Goal: Task Accomplishment & Management: Use online tool/utility

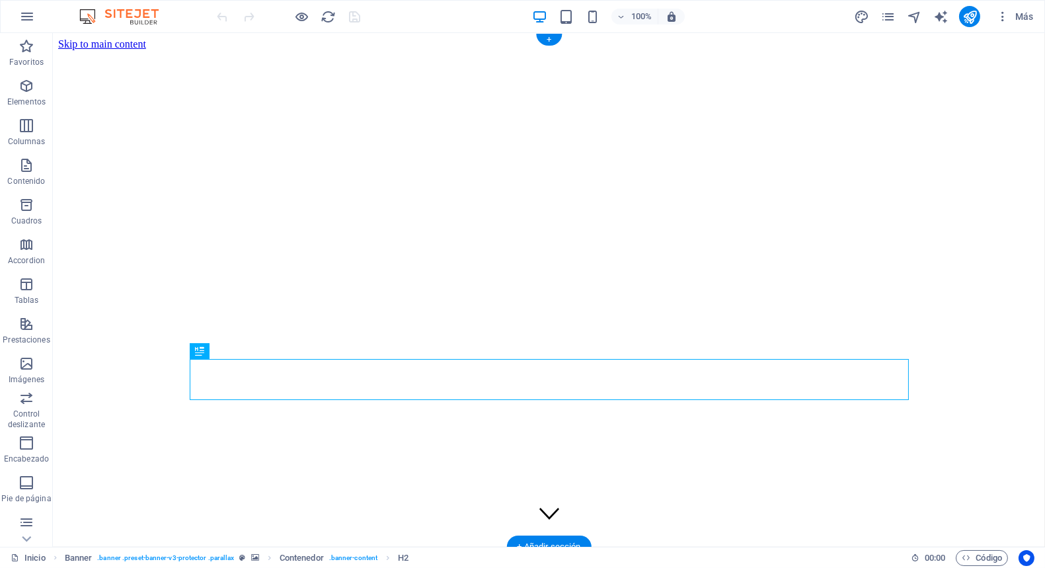
click at [81, 176] on figure at bounding box center [548, 297] width 981 height 494
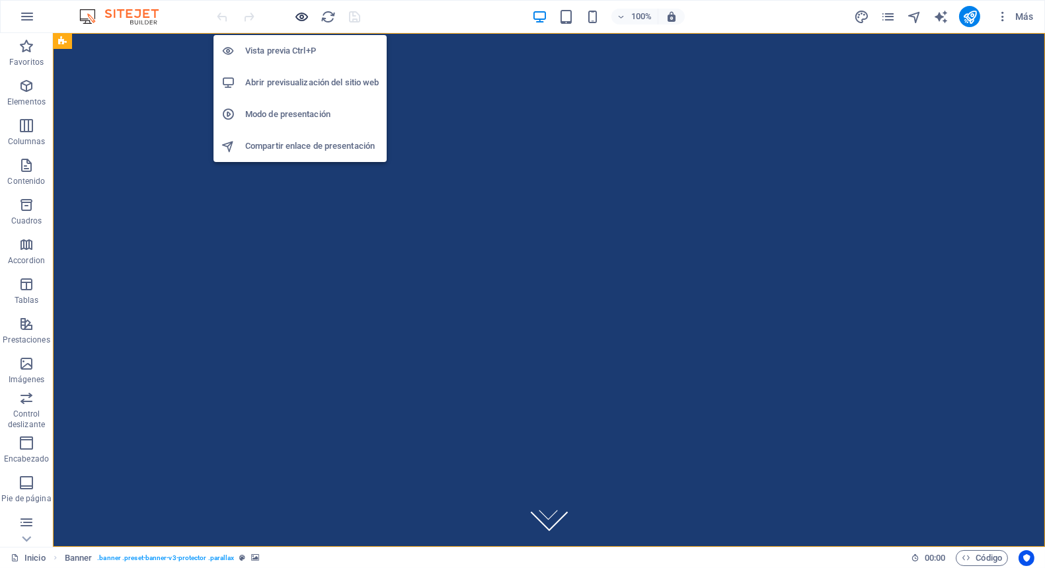
click at [297, 22] on icon "button" at bounding box center [302, 16] width 15 height 15
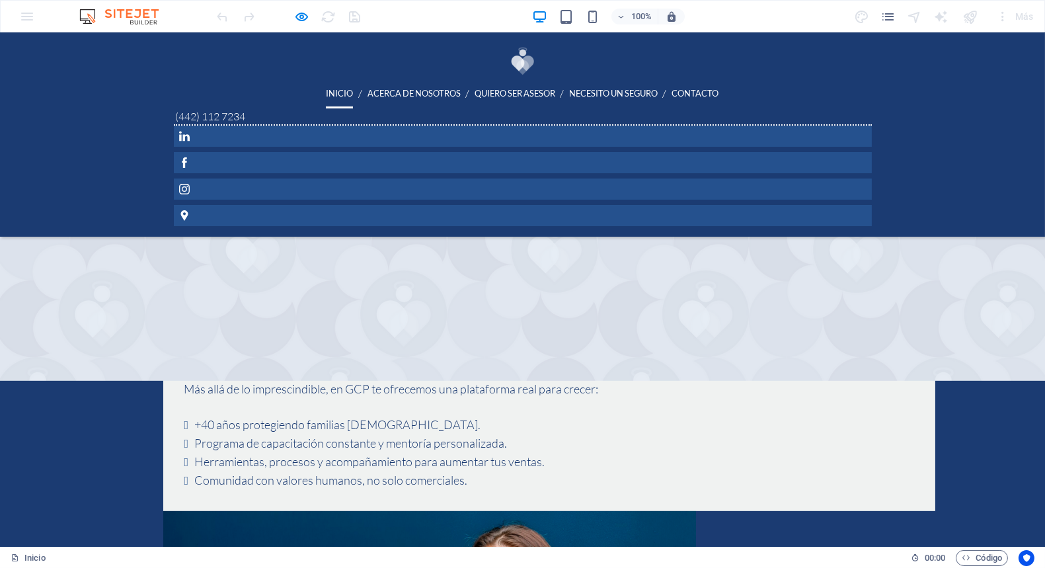
scroll to position [1059, 0]
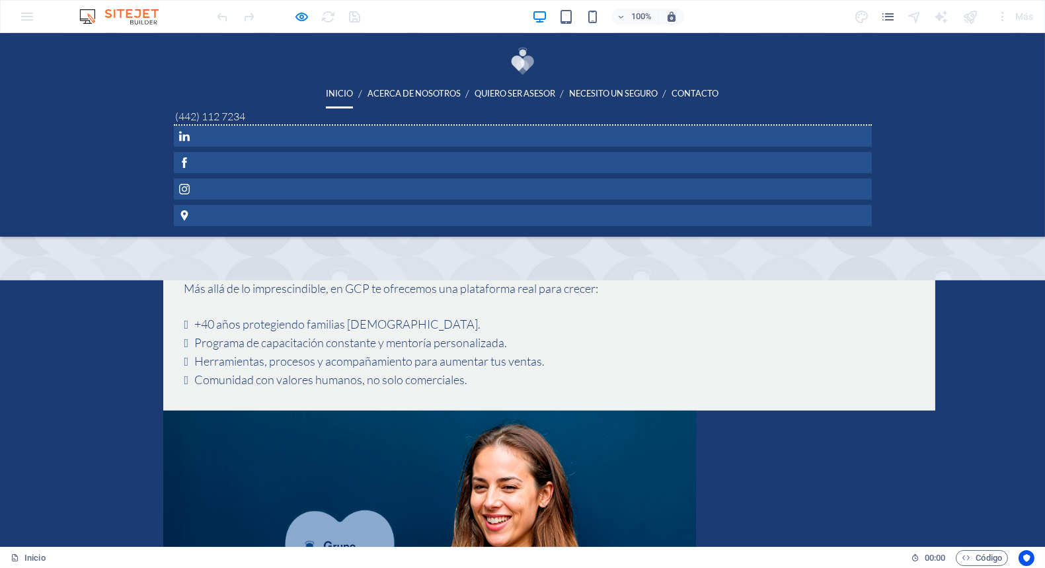
scroll to position [1177, 0]
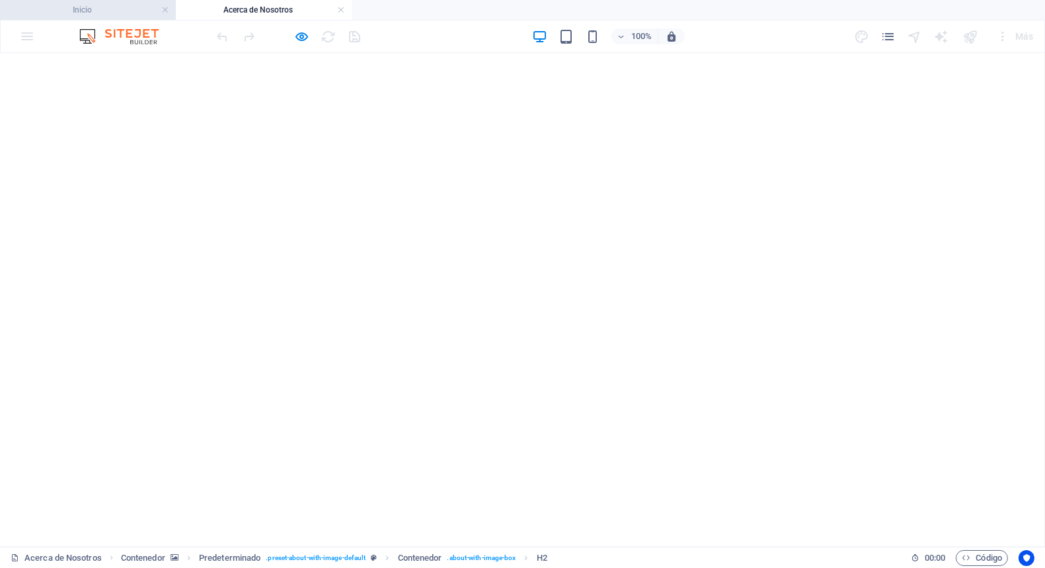
click at [117, 9] on h4 "Inicio" at bounding box center [88, 10] width 176 height 15
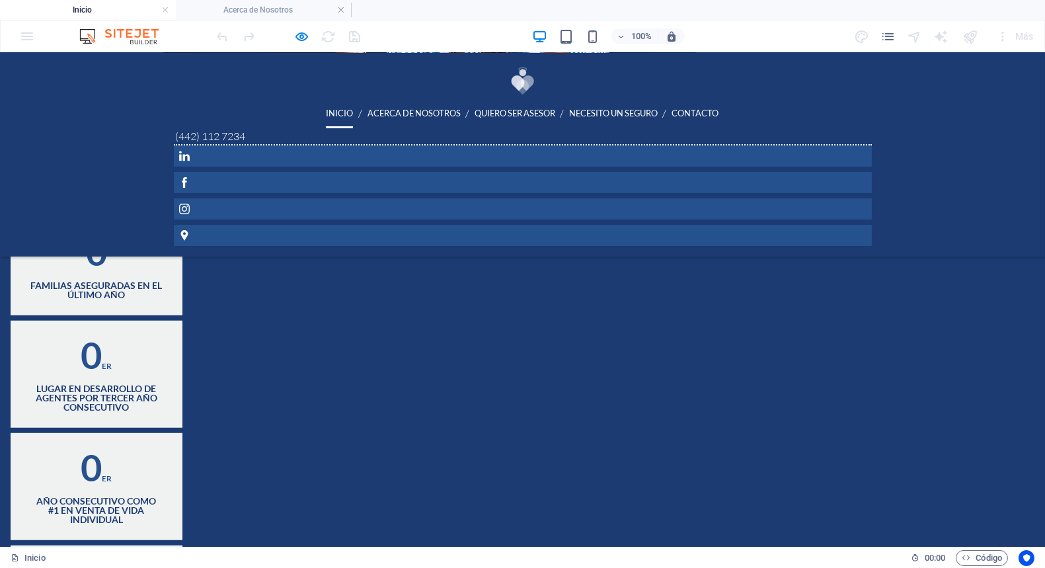
scroll to position [1778, 0]
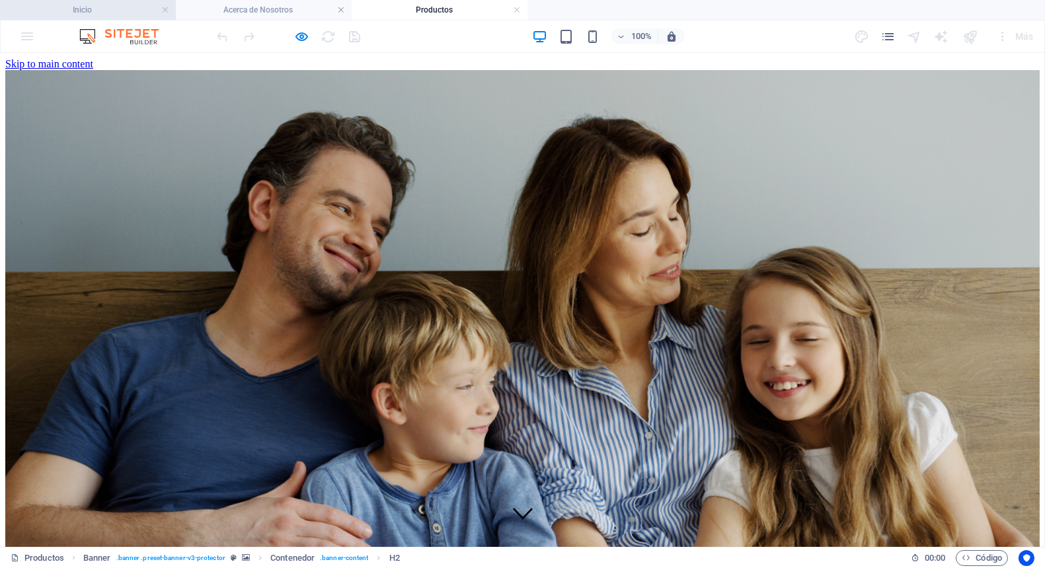
scroll to position [0, 0]
click at [73, 4] on h4 "Inicio" at bounding box center [88, 10] width 176 height 15
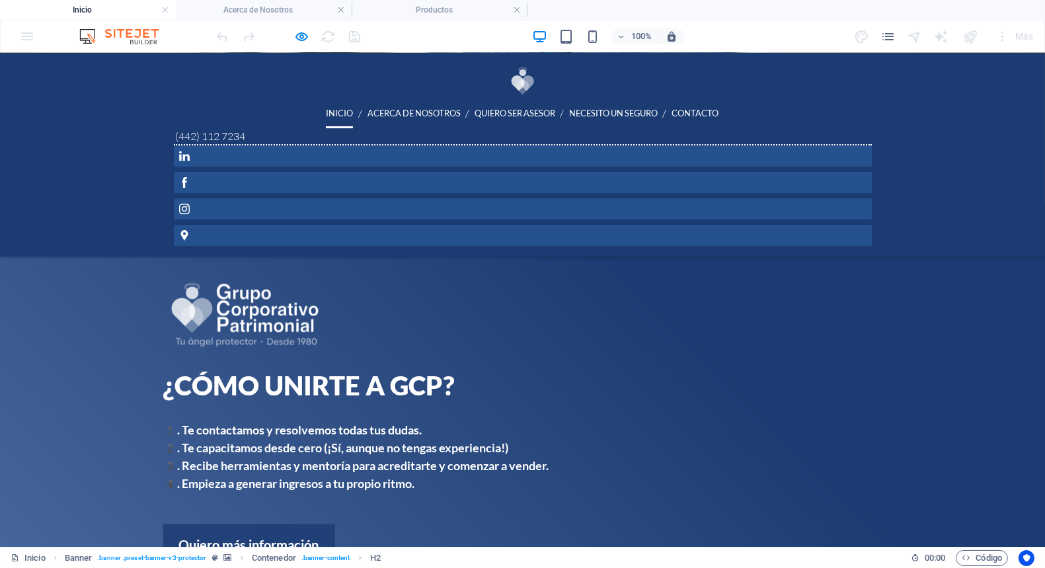
scroll to position [2775, 0]
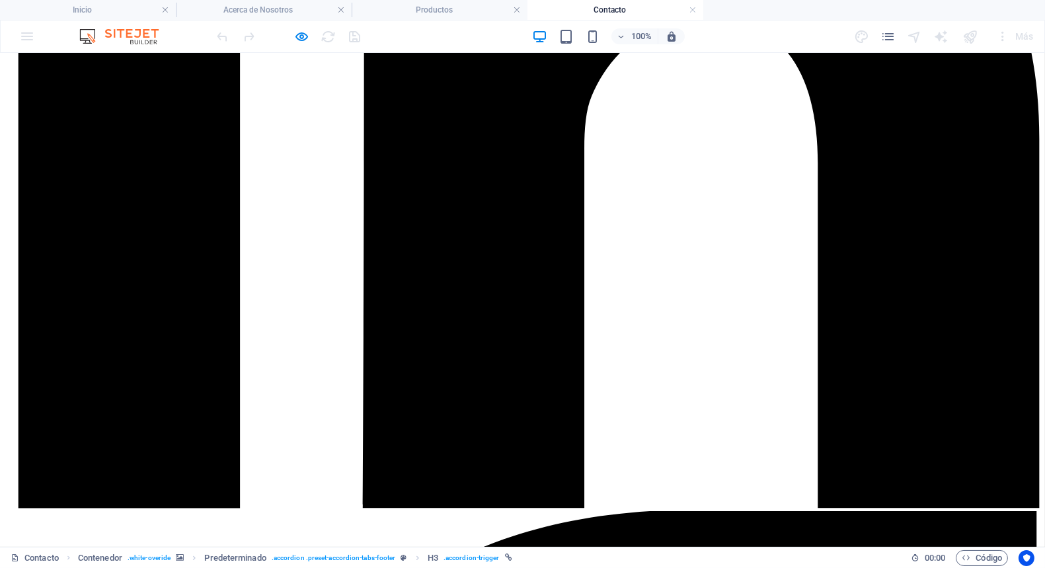
scroll to position [660, 0]
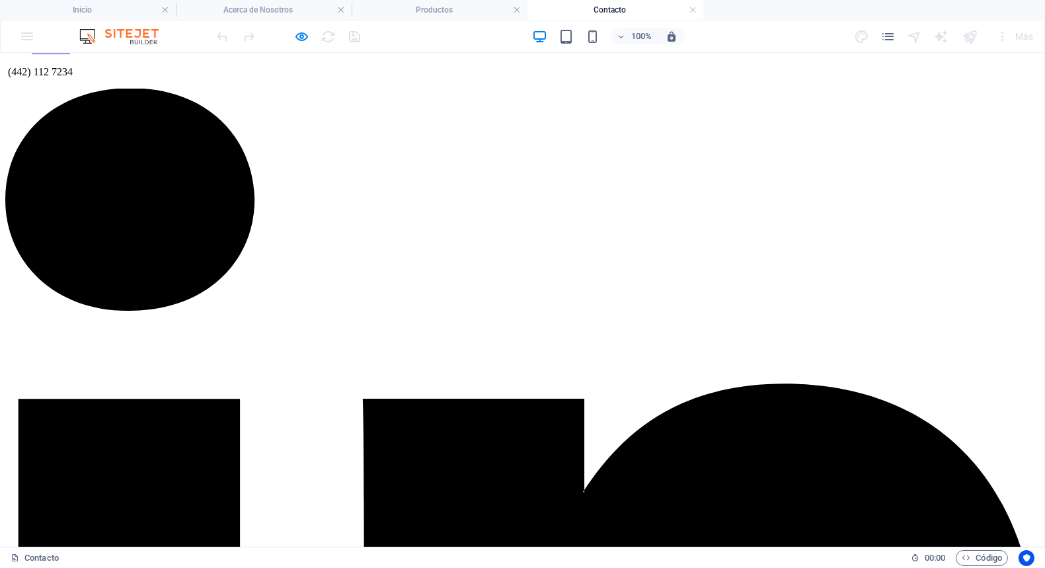
scroll to position [0, 0]
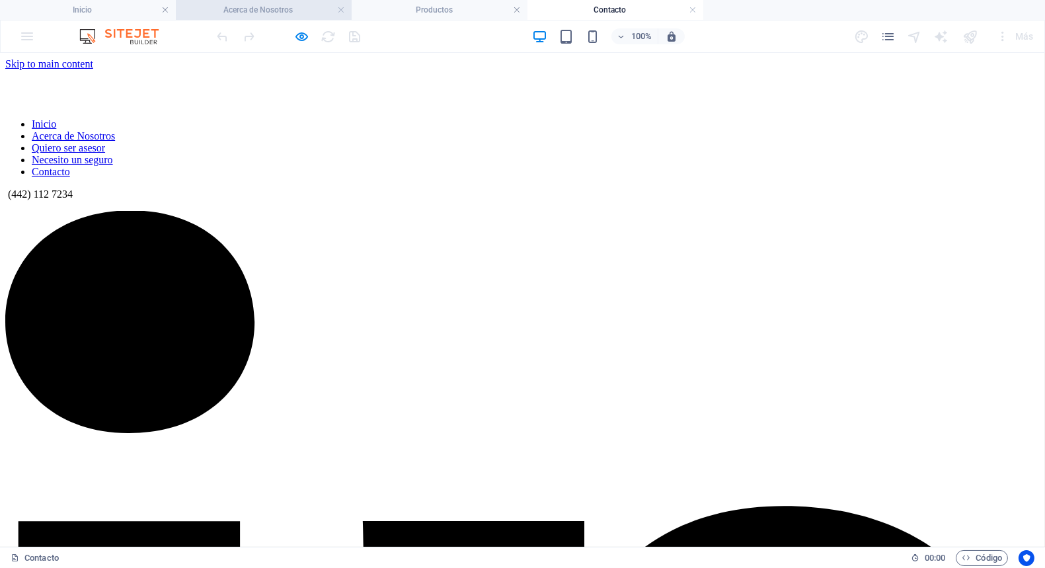
click at [283, 9] on h4 "Acerca de Nosotros" at bounding box center [264, 10] width 176 height 15
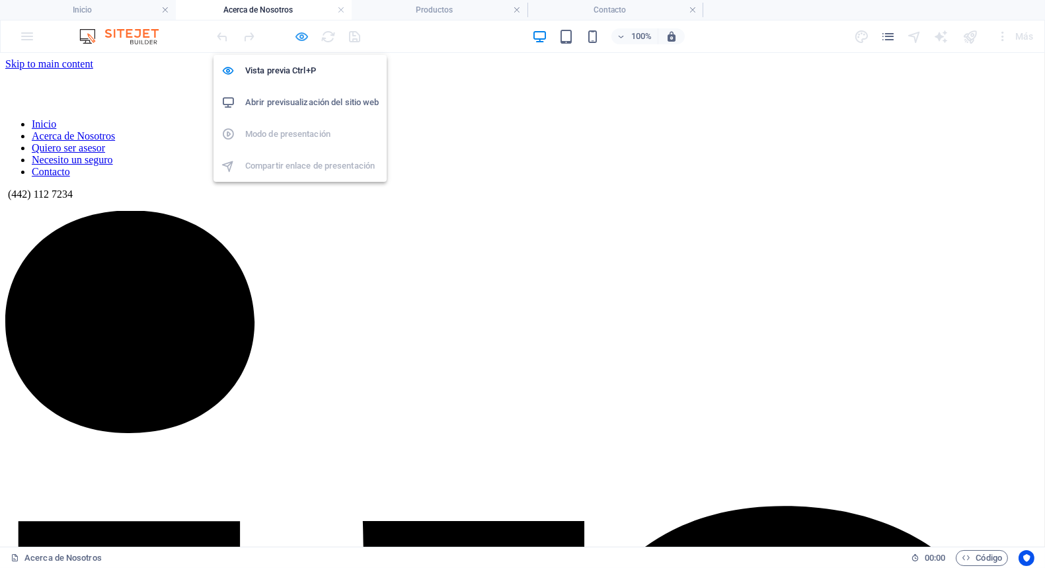
click at [302, 36] on icon "button" at bounding box center [302, 36] width 15 height 15
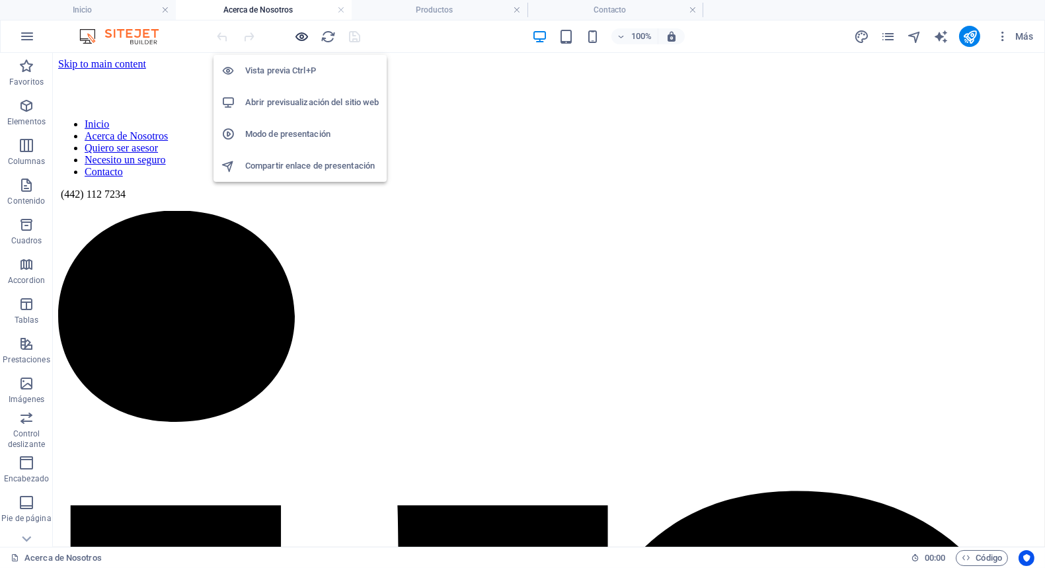
click at [302, 36] on icon "button" at bounding box center [302, 36] width 15 height 15
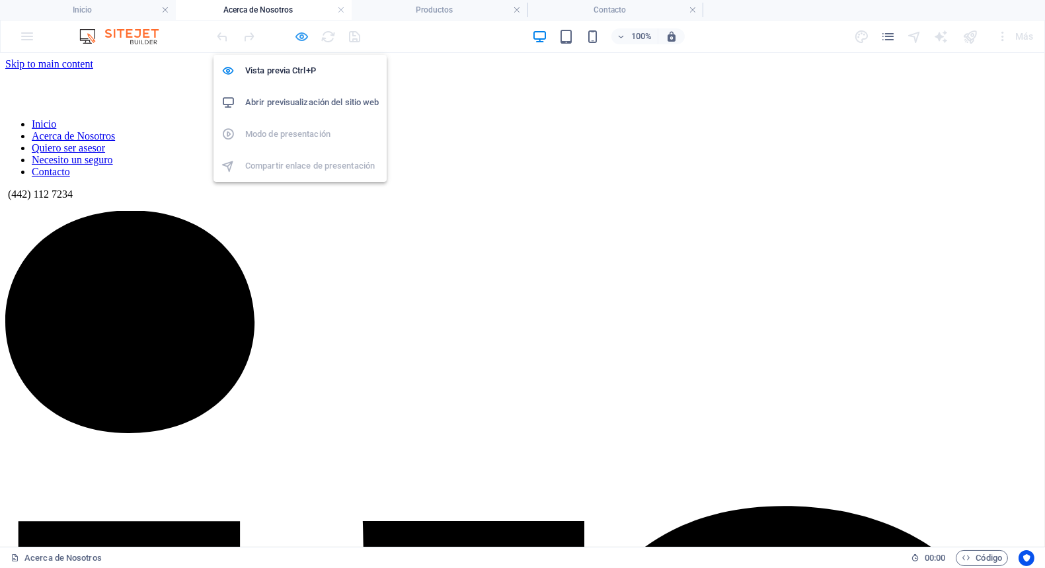
click at [301, 40] on icon "button" at bounding box center [302, 36] width 15 height 15
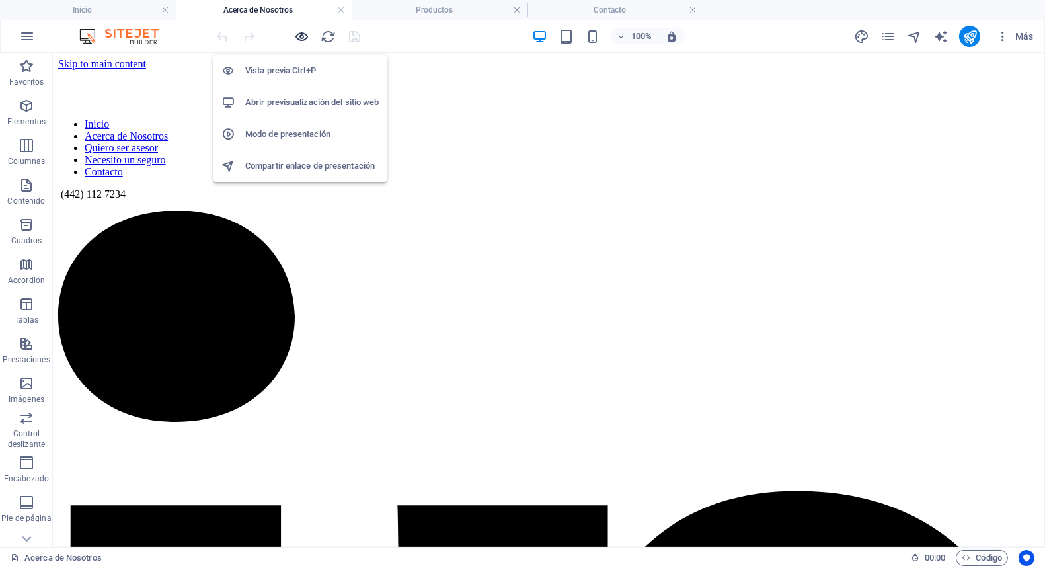
click at [301, 40] on icon "button" at bounding box center [302, 36] width 15 height 15
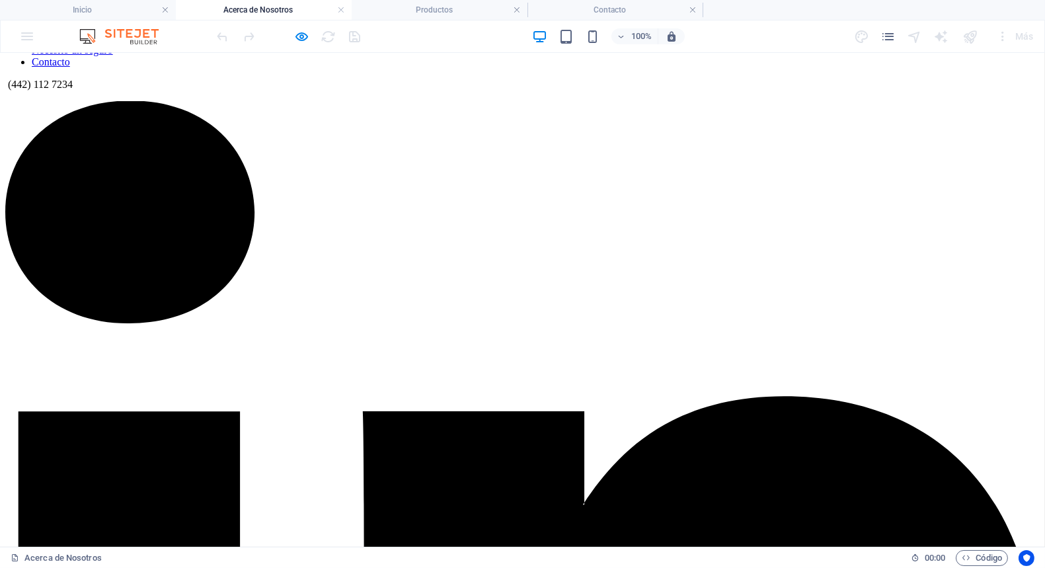
scroll to position [95, 0]
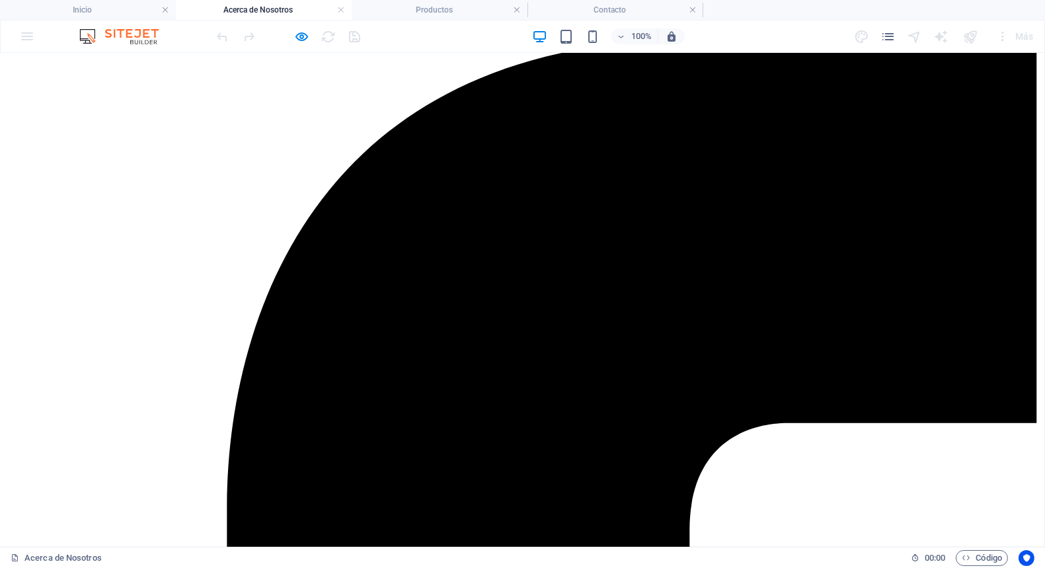
scroll to position [1142, 0]
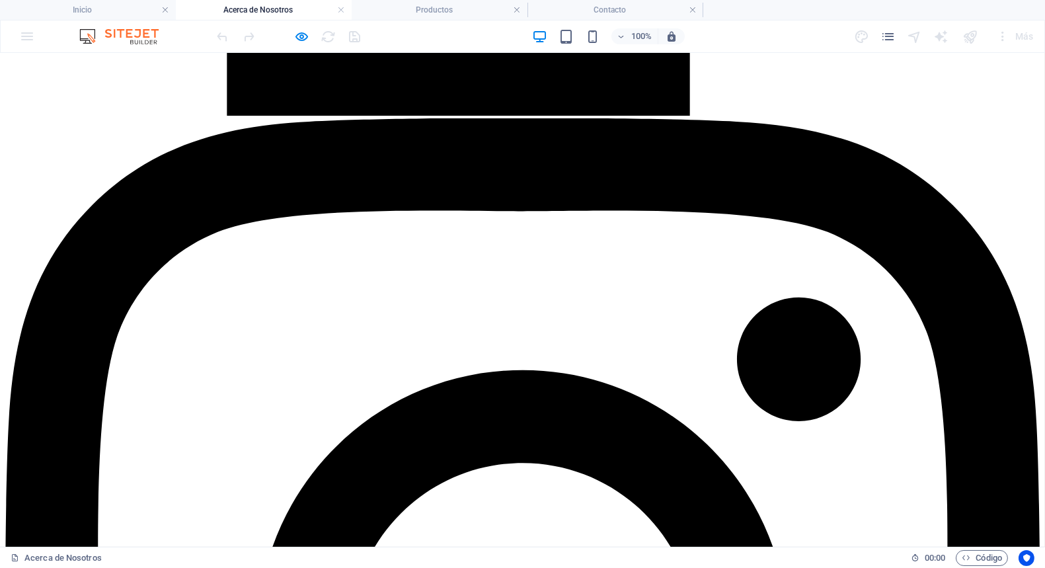
scroll to position [3281, 0]
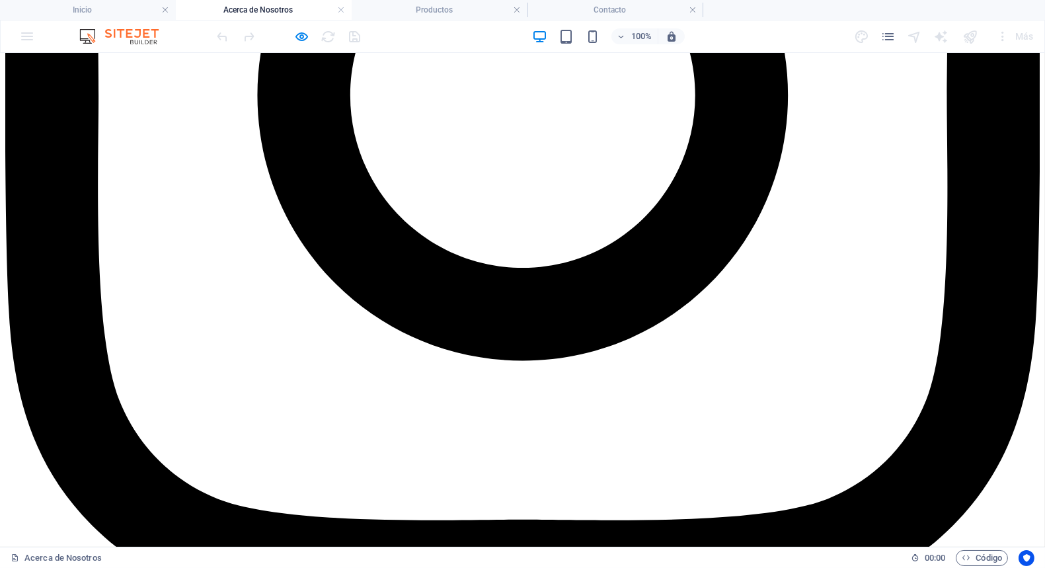
scroll to position [3904, 0]
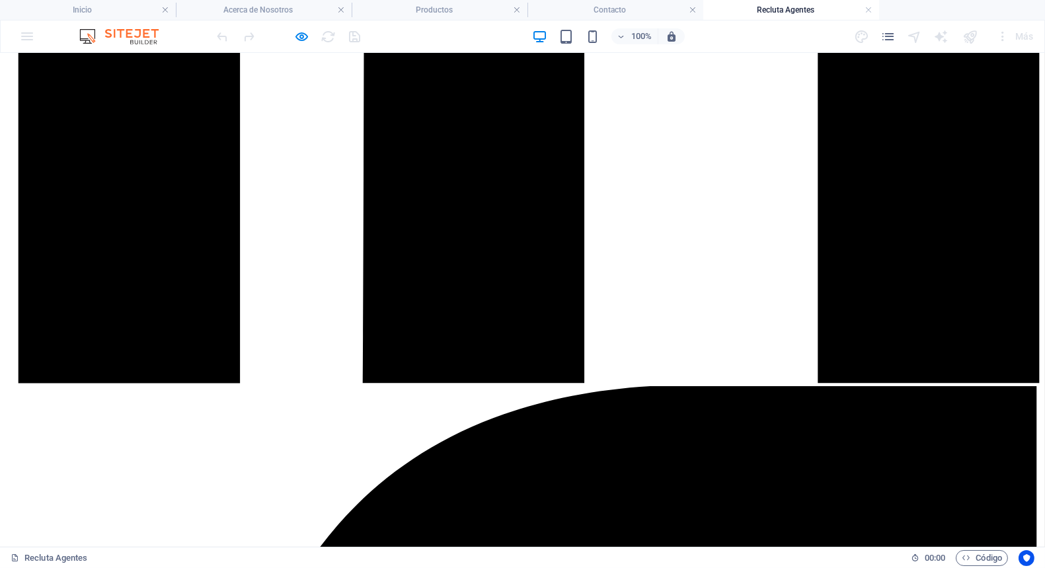
scroll to position [785, 0]
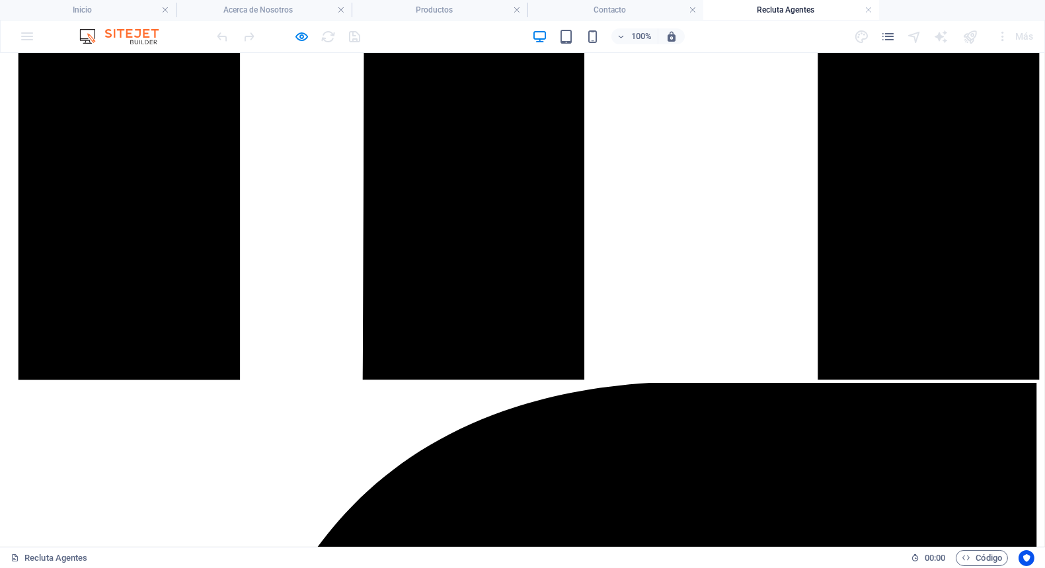
drag, startPoint x: 330, startPoint y: 304, endPoint x: 323, endPoint y: 265, distance: 39.7
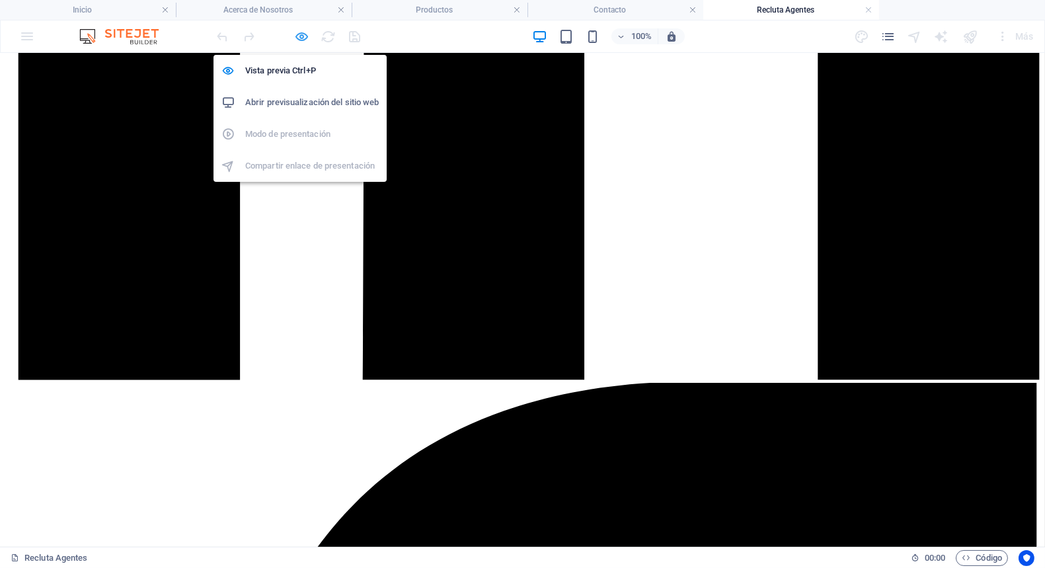
click at [301, 40] on icon "button" at bounding box center [302, 36] width 15 height 15
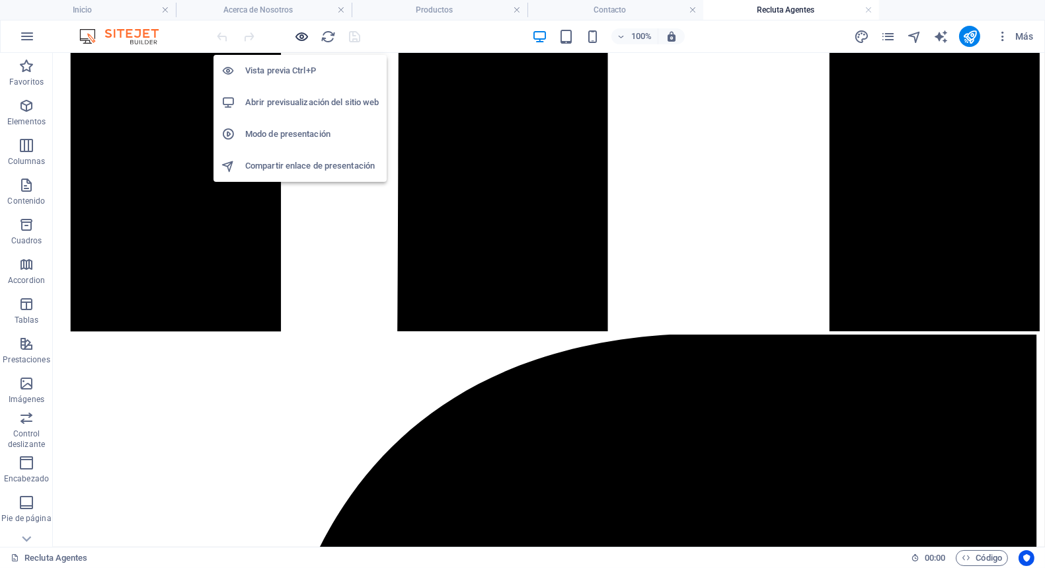
click at [301, 40] on icon "button" at bounding box center [302, 36] width 15 height 15
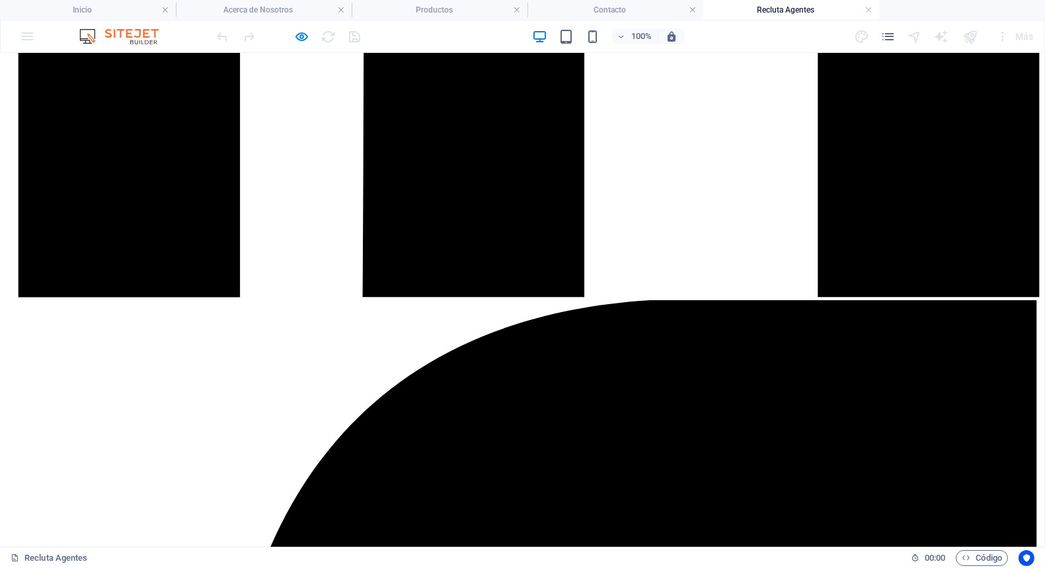
scroll to position [873, 0]
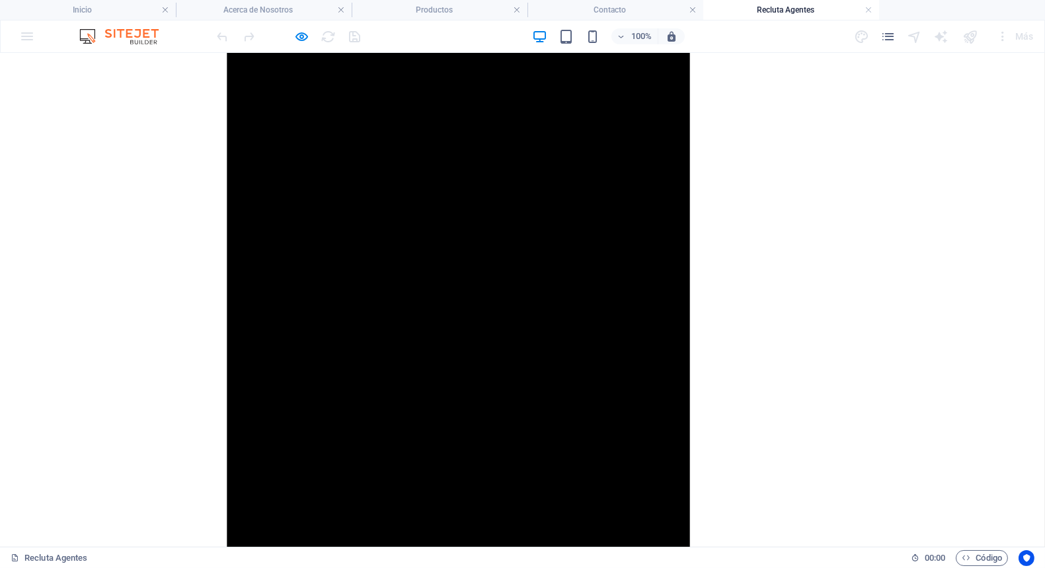
scroll to position [2293, 0]
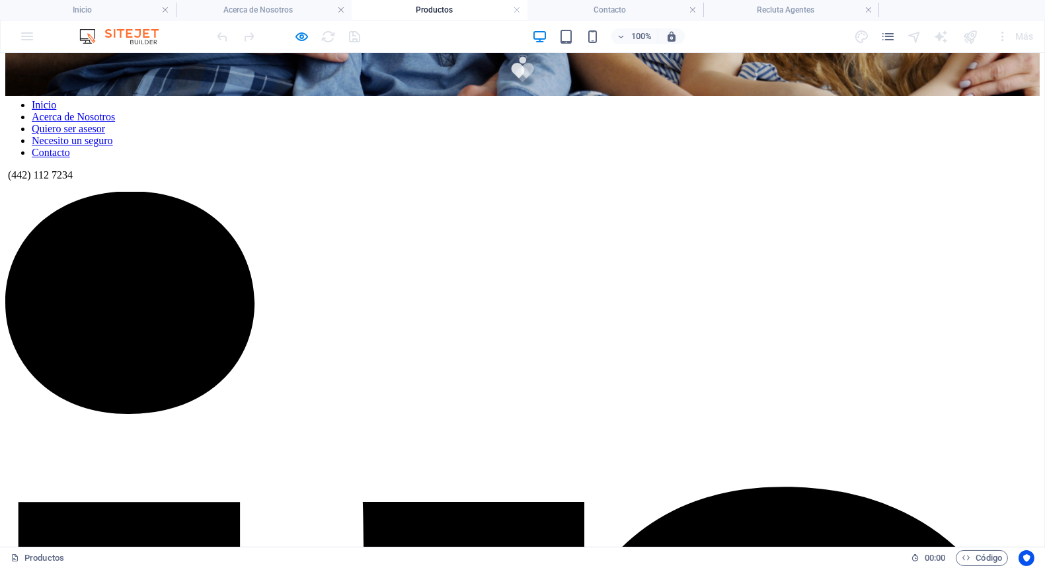
scroll to position [526, 0]
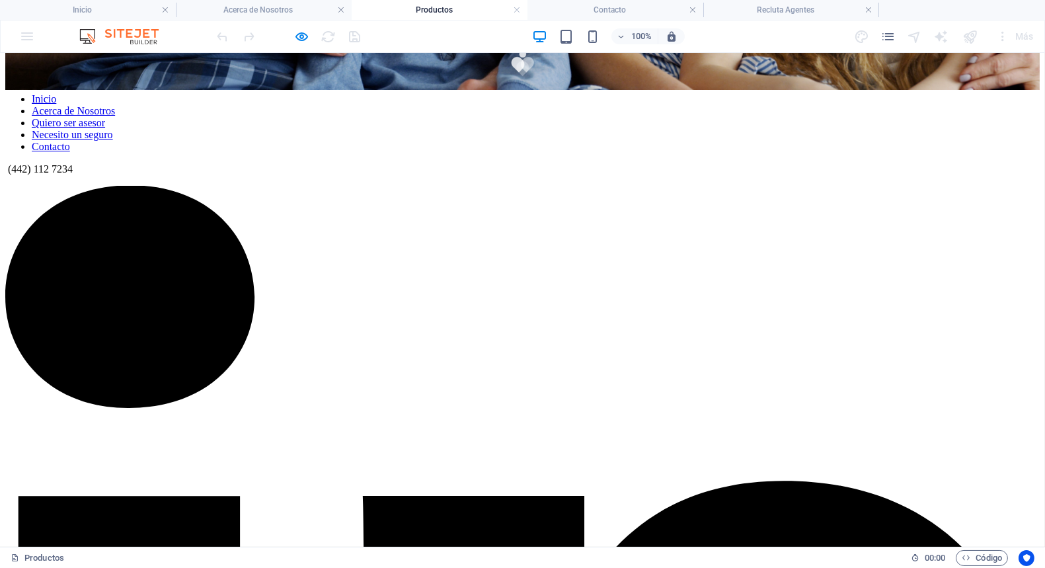
drag, startPoint x: 249, startPoint y: 185, endPoint x: 531, endPoint y: 186, distance: 281.5
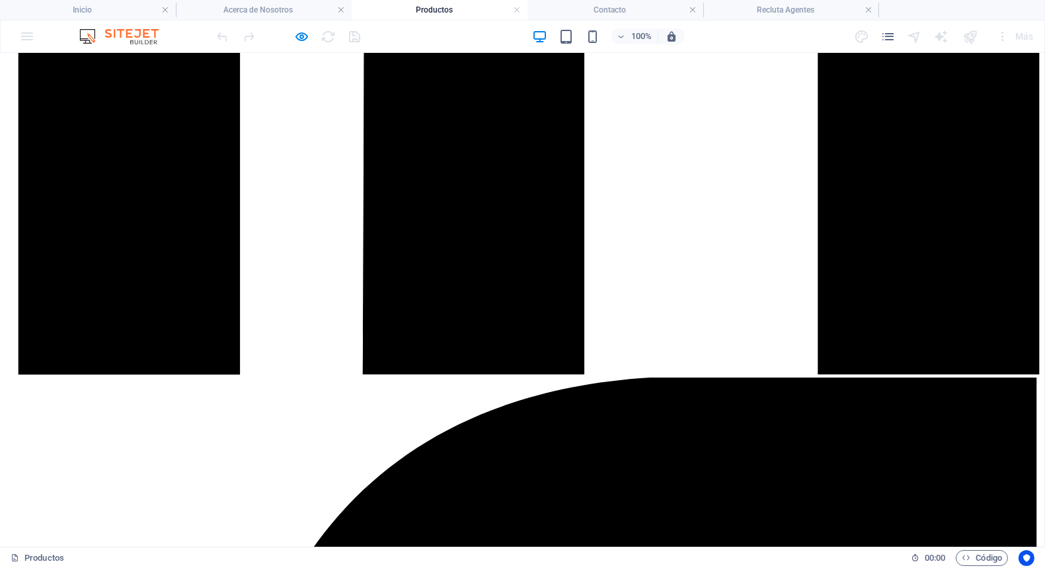
scroll to position [1301, 0]
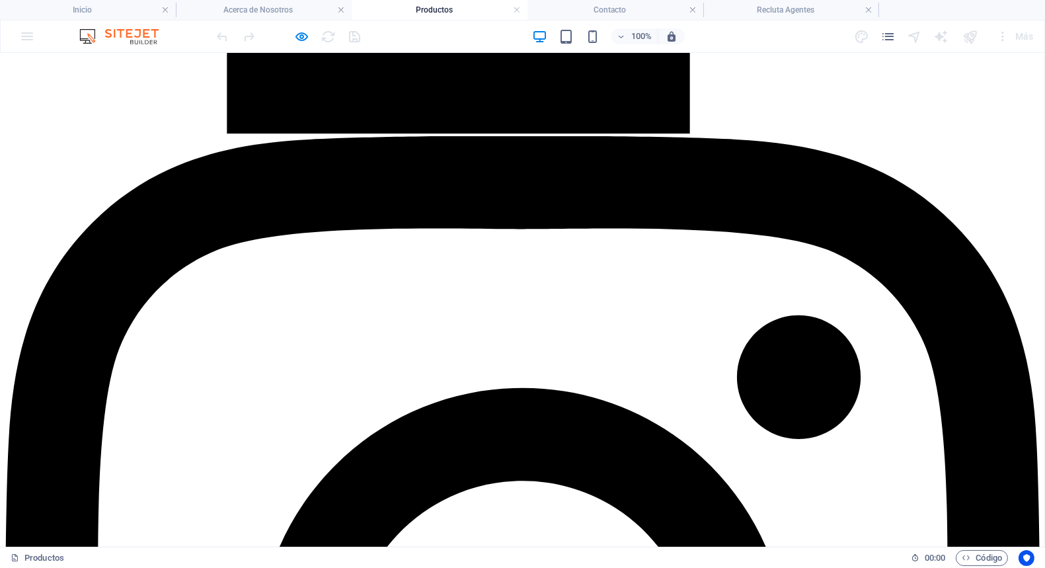
scroll to position [3827, 0]
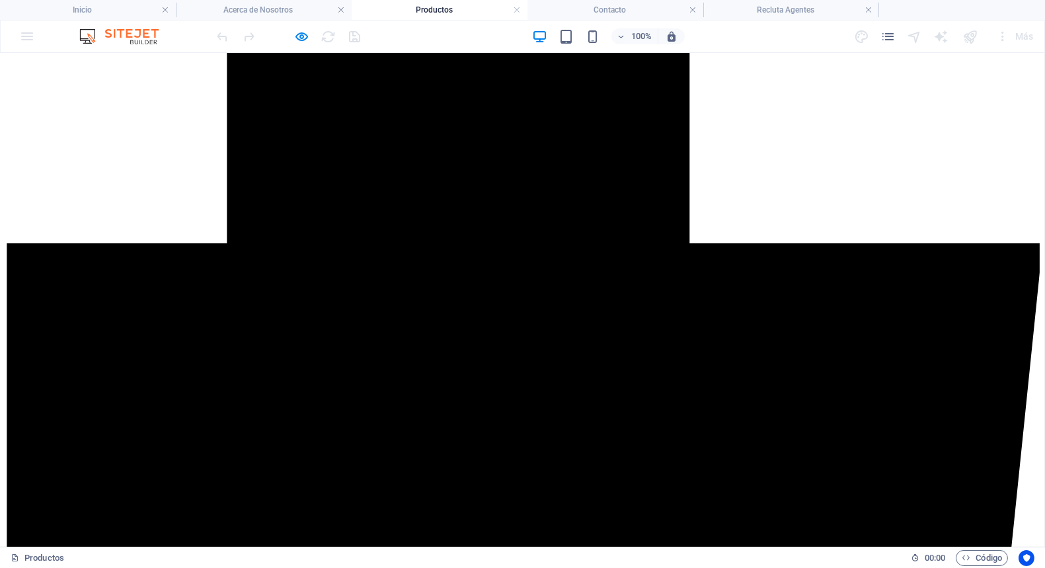
scroll to position [2169, 0]
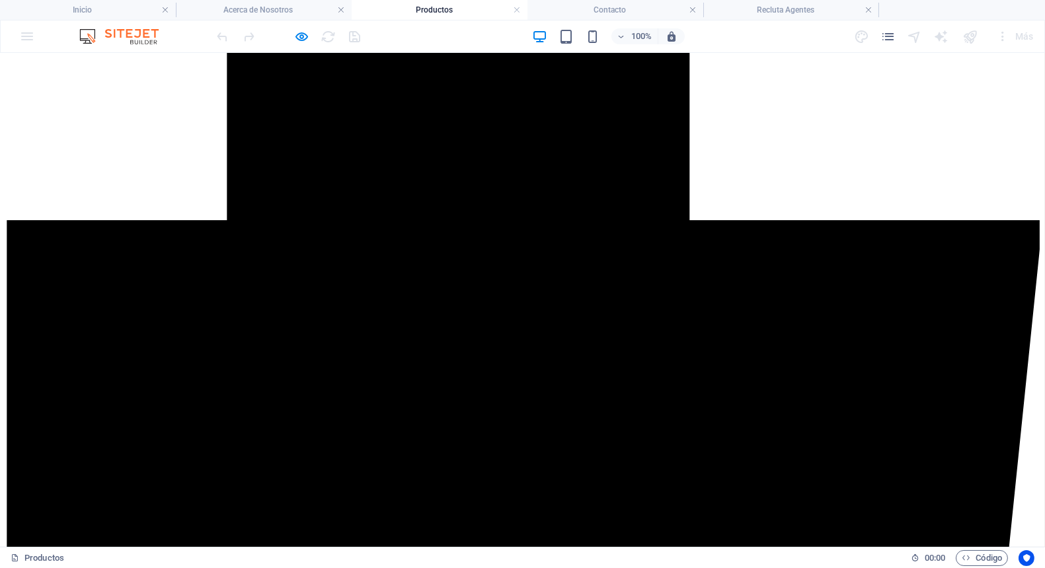
drag, startPoint x: 677, startPoint y: 347, endPoint x: 816, endPoint y: 387, distance: 145.0
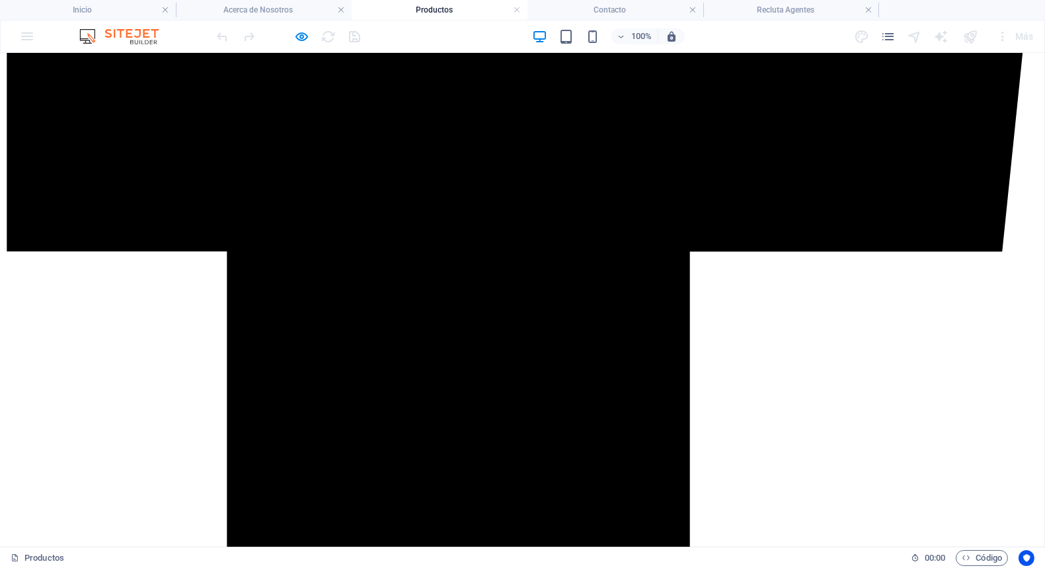
scroll to position [2556, 0]
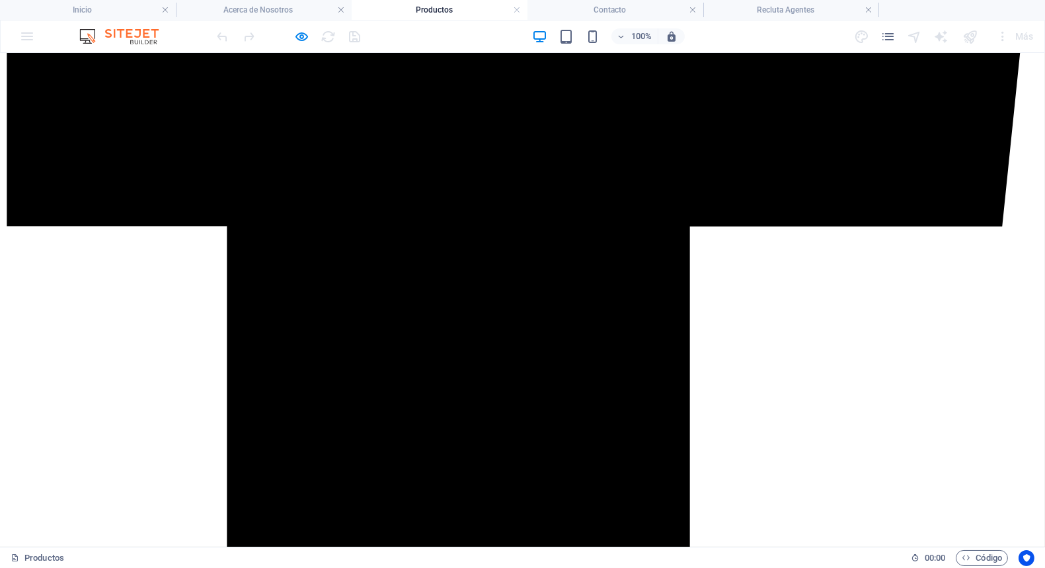
drag, startPoint x: 194, startPoint y: 410, endPoint x: 291, endPoint y: 436, distance: 100.3
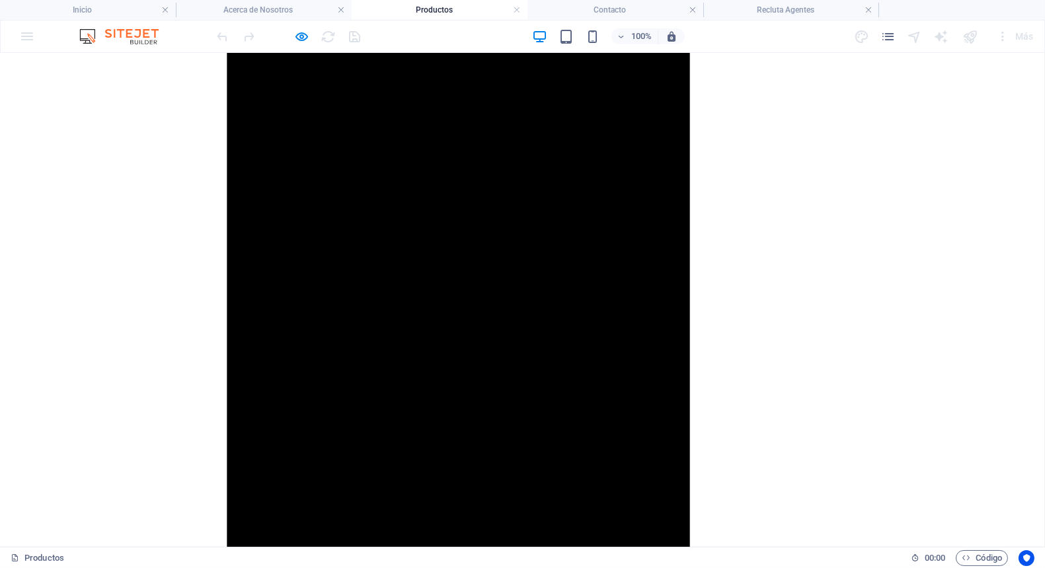
scroll to position [2973, 0]
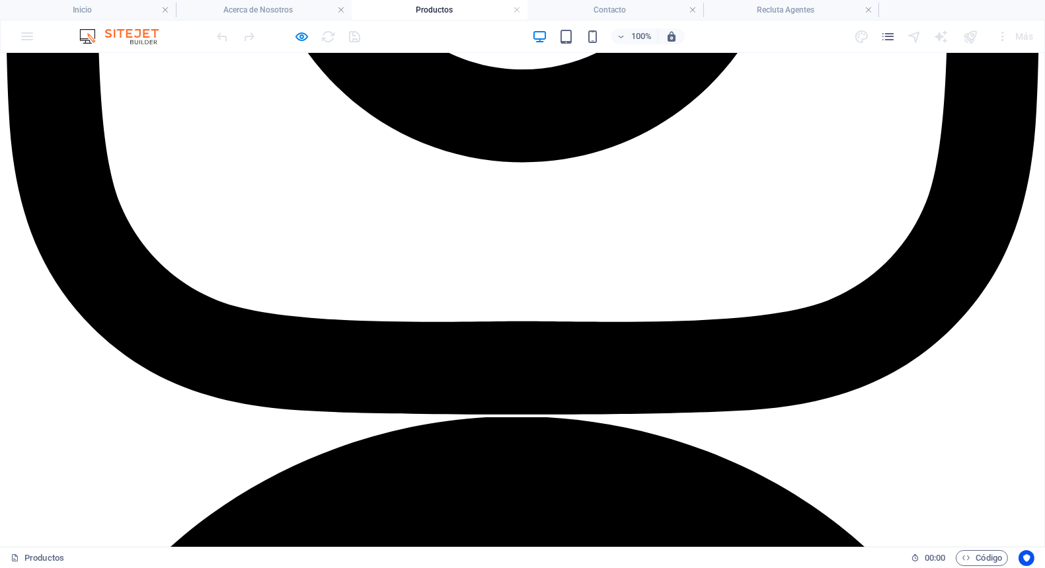
scroll to position [4544, 0]
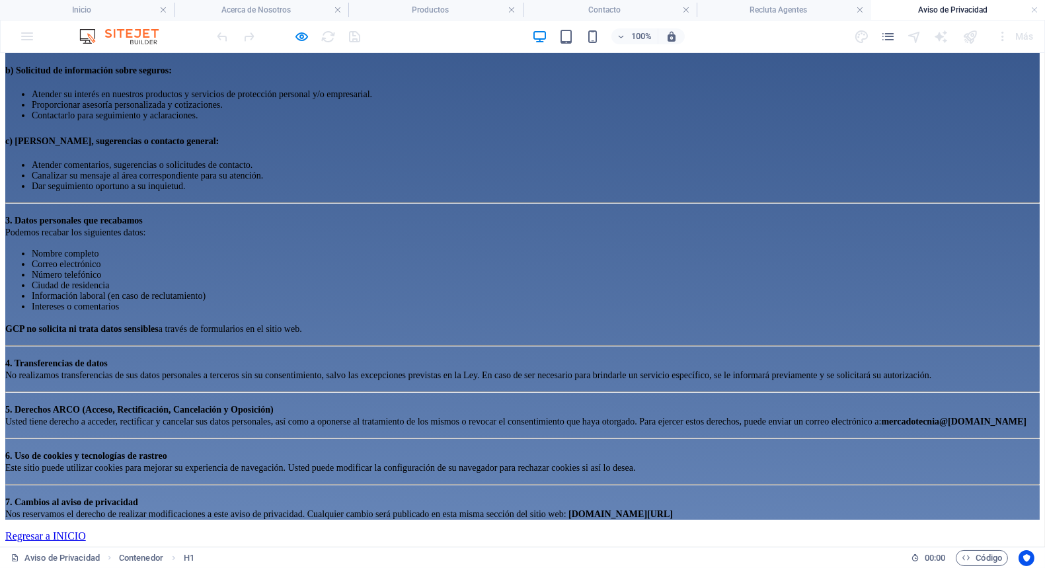
scroll to position [470, 0]
click at [219, 529] on div "Regresar a INICIO" at bounding box center [522, 535] width 1034 height 12
click at [163, 529] on div "Regresar a INICIO" at bounding box center [522, 535] width 1034 height 12
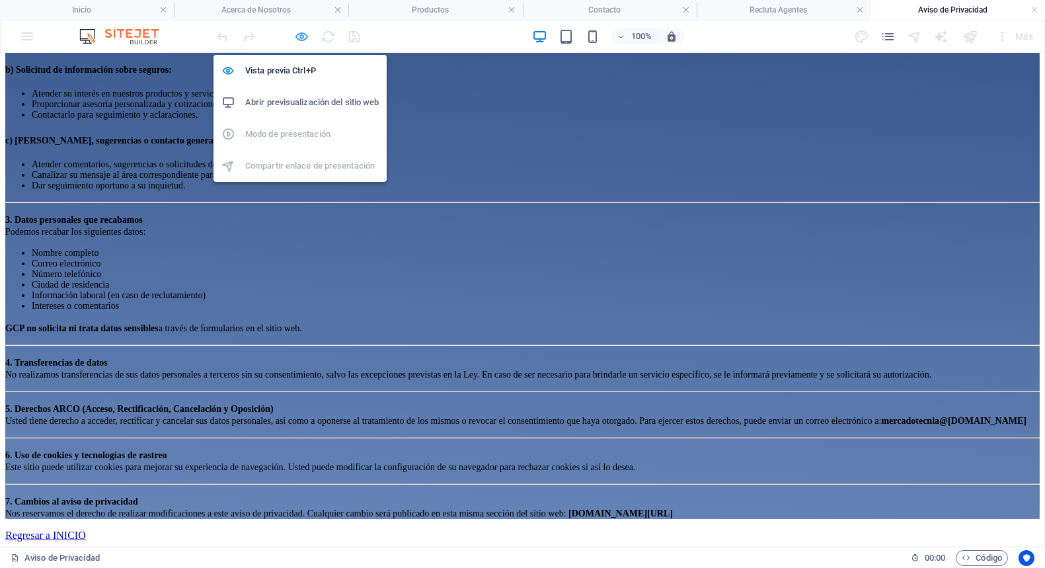
click at [295, 32] on icon "button" at bounding box center [302, 36] width 15 height 15
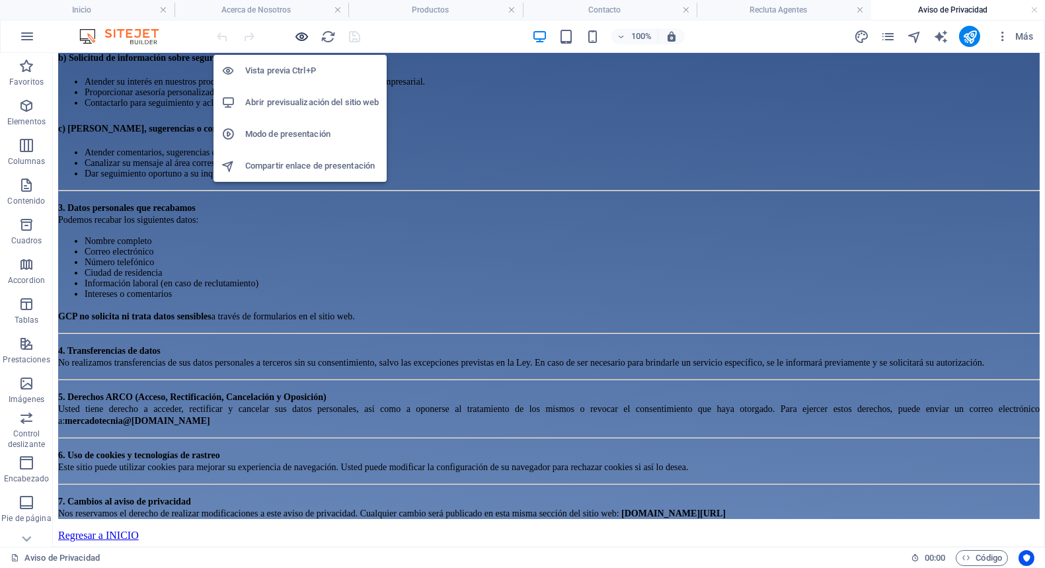
click at [295, 32] on icon "button" at bounding box center [302, 36] width 15 height 15
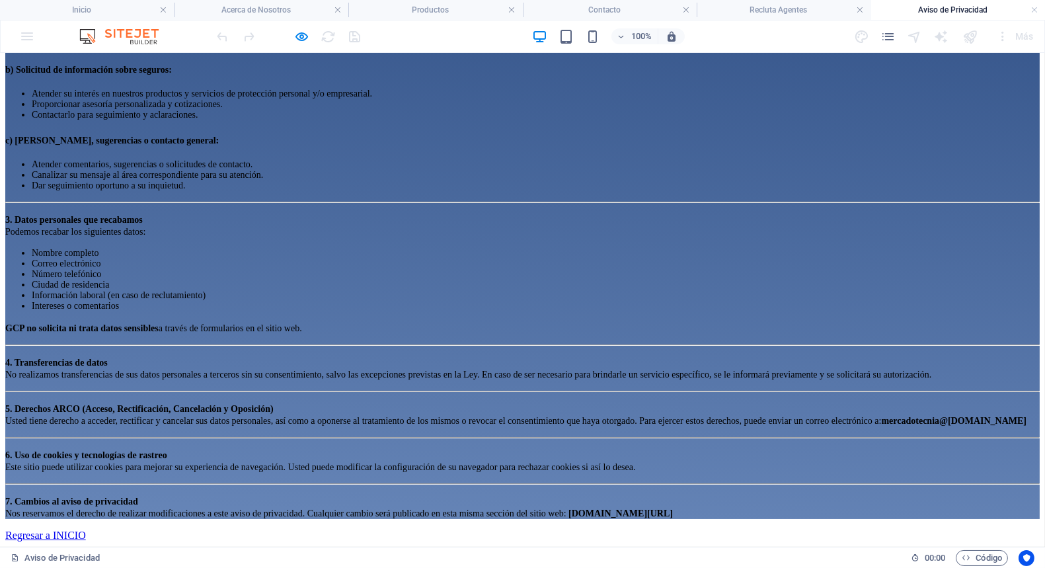
click at [86, 529] on link "Regresar a INICIO" at bounding box center [45, 534] width 81 height 11
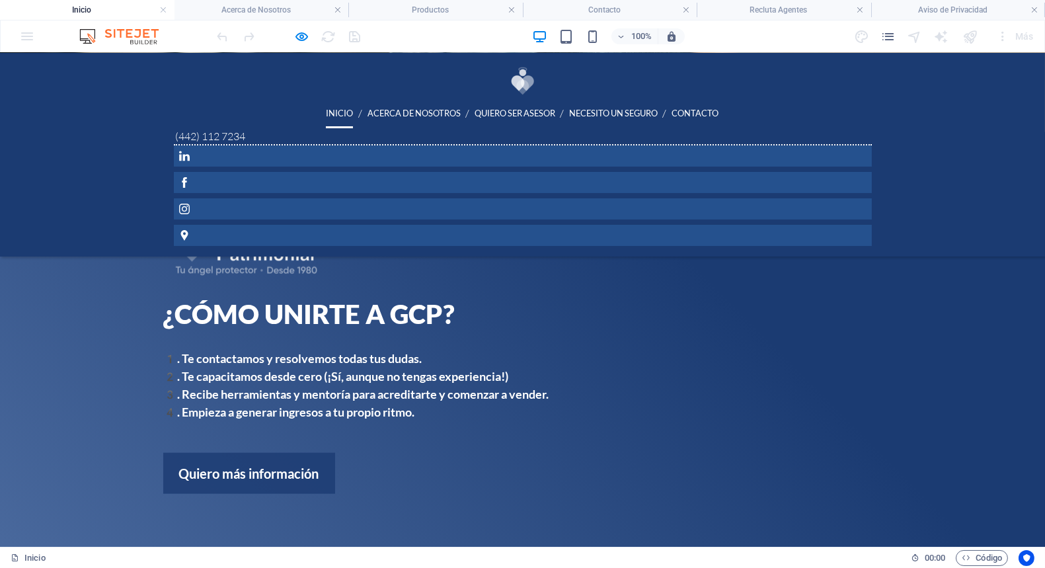
scroll to position [2874, 0]
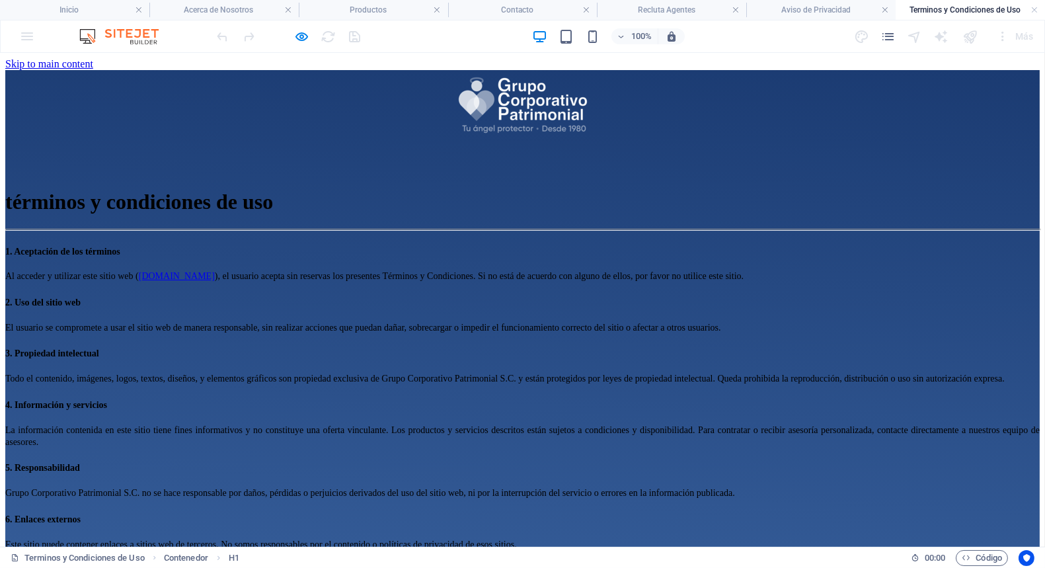
scroll to position [395, 0]
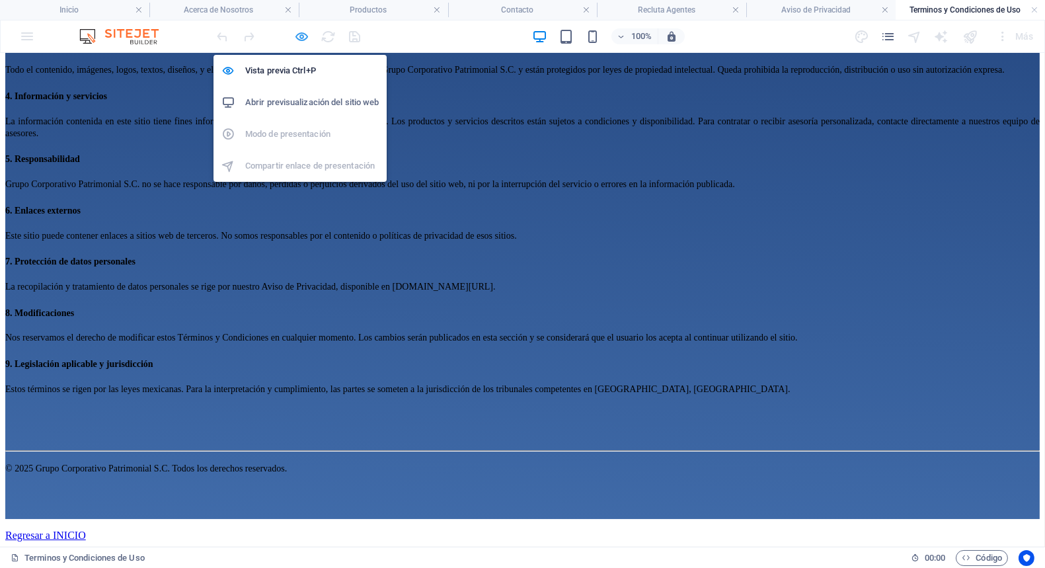
click at [295, 33] on icon "button" at bounding box center [302, 36] width 15 height 15
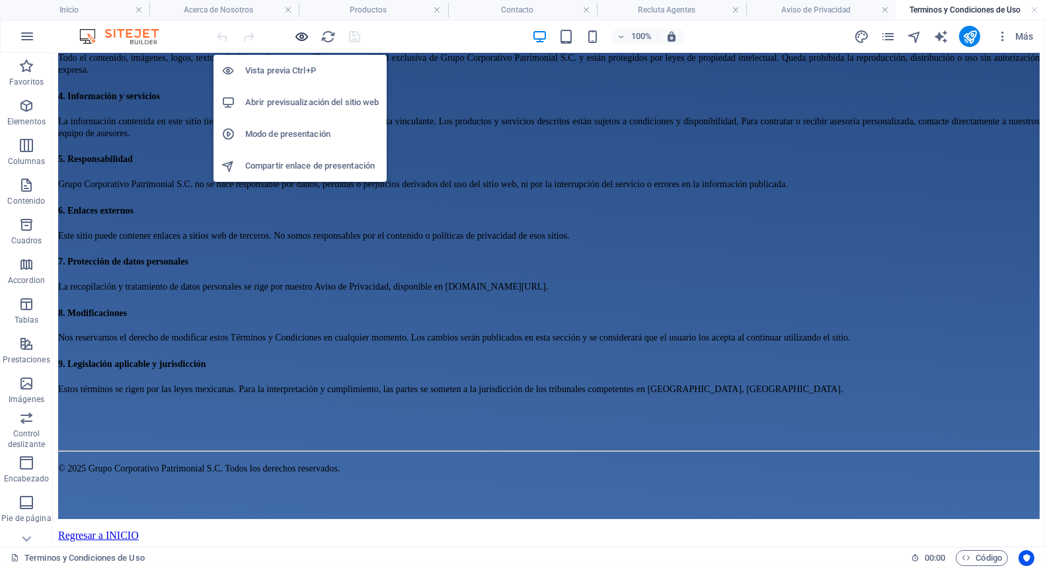
click at [295, 33] on icon "button" at bounding box center [302, 36] width 15 height 15
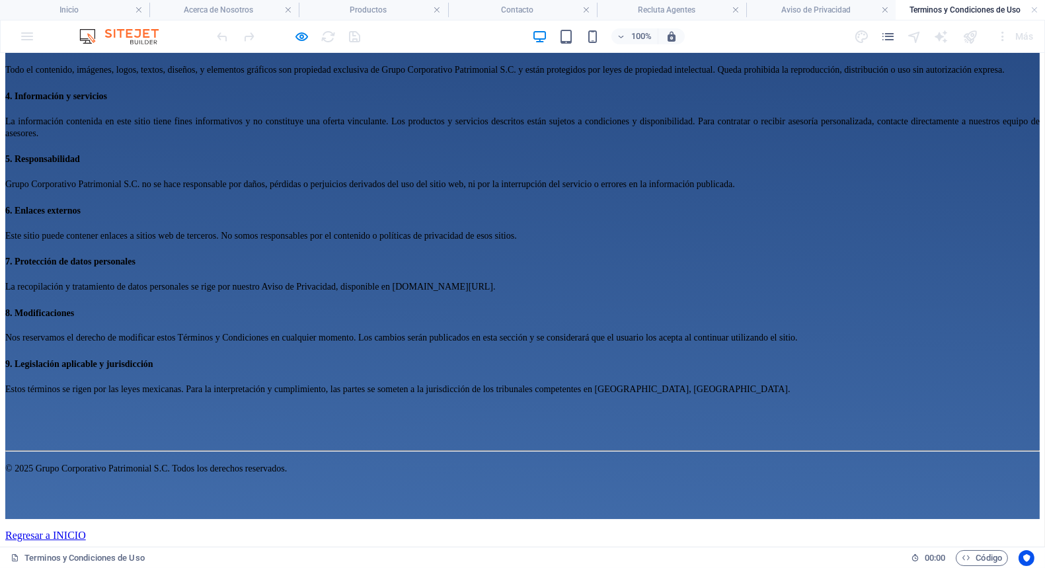
click at [86, 529] on link "Regresar a INICIO" at bounding box center [45, 534] width 81 height 11
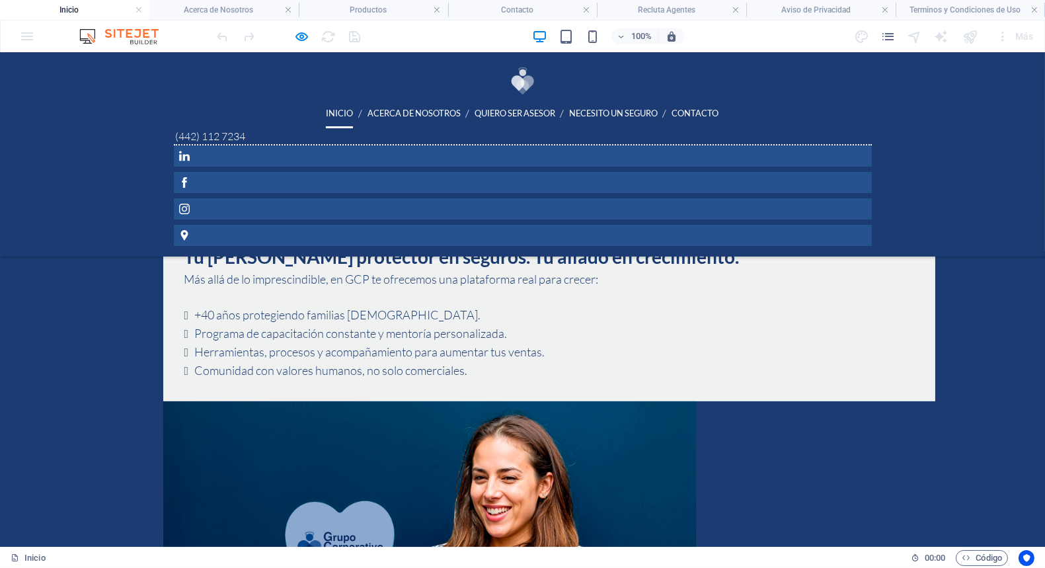
scroll to position [1164, 0]
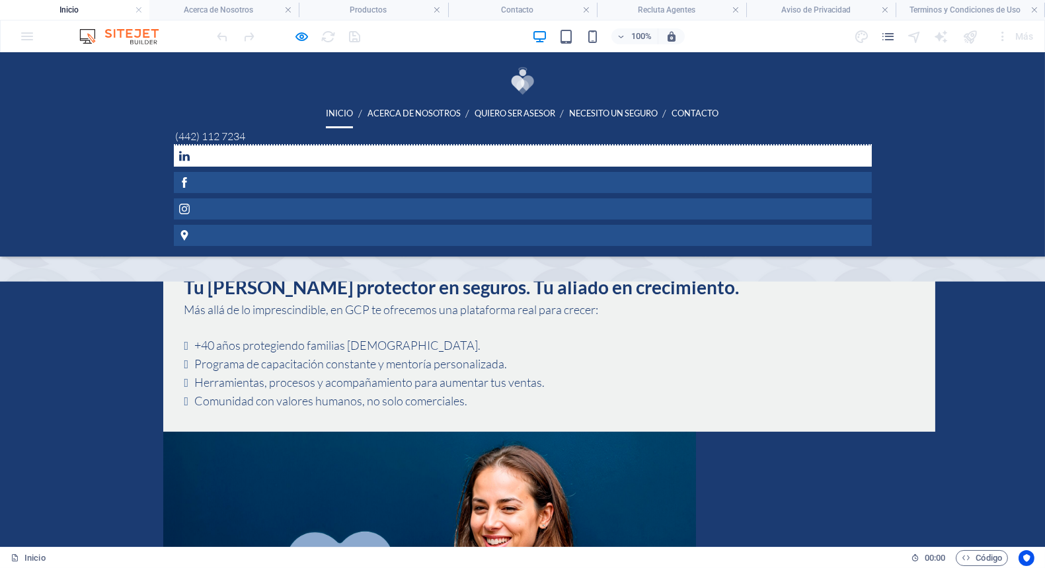
click at [190, 151] on icon at bounding box center [184, 156] width 11 height 10
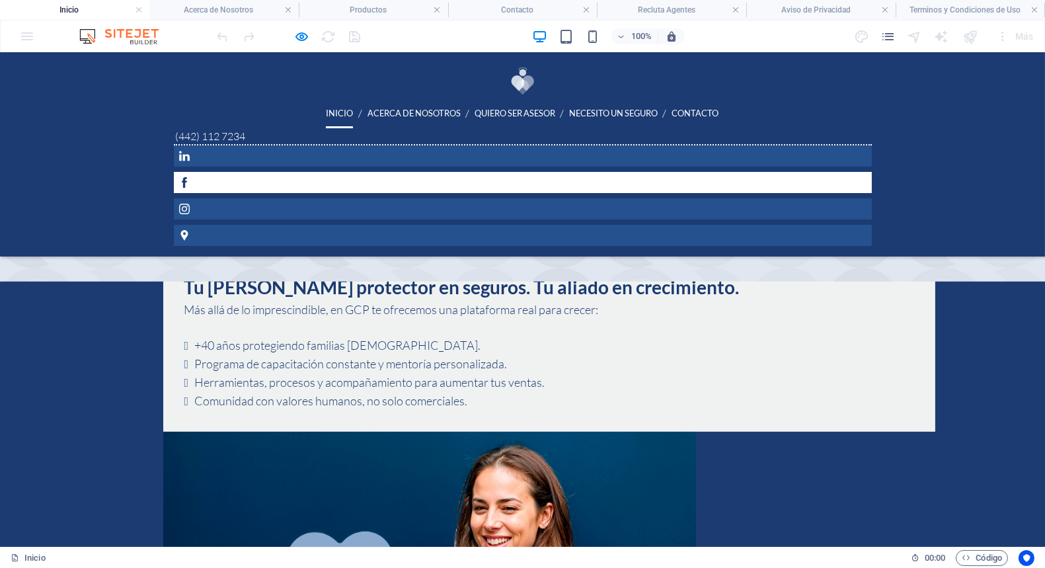
click at [190, 177] on icon at bounding box center [184, 182] width 11 height 11
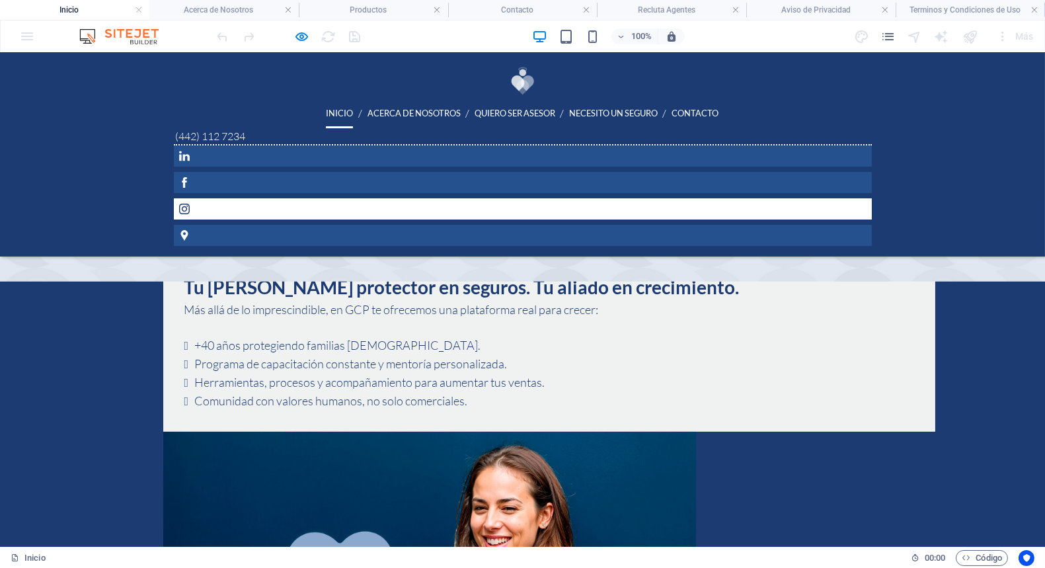
click at [189, 204] on icon at bounding box center [183, 209] width 11 height 11
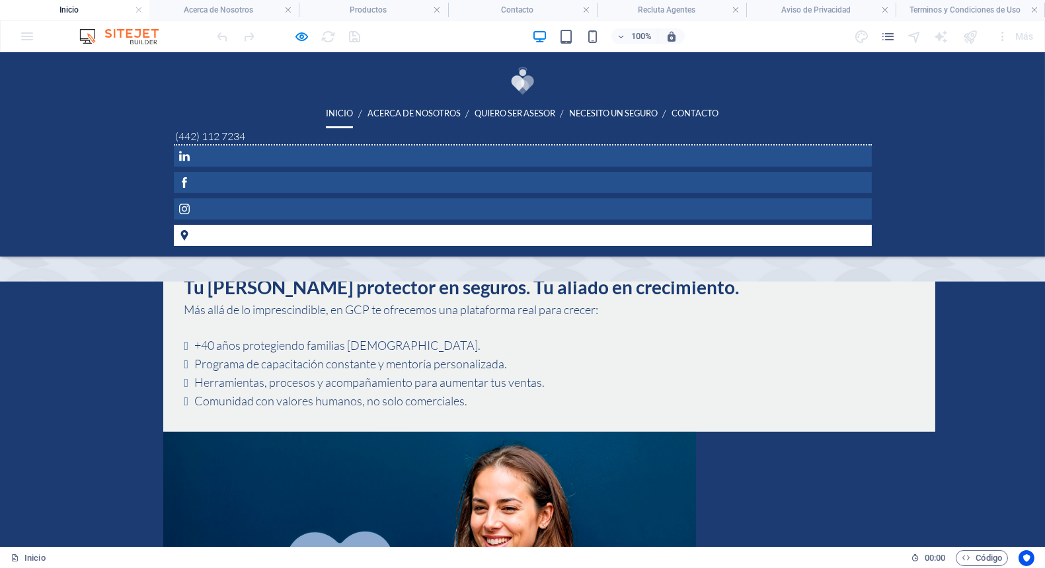
click at [190, 230] on icon at bounding box center [184, 235] width 11 height 11
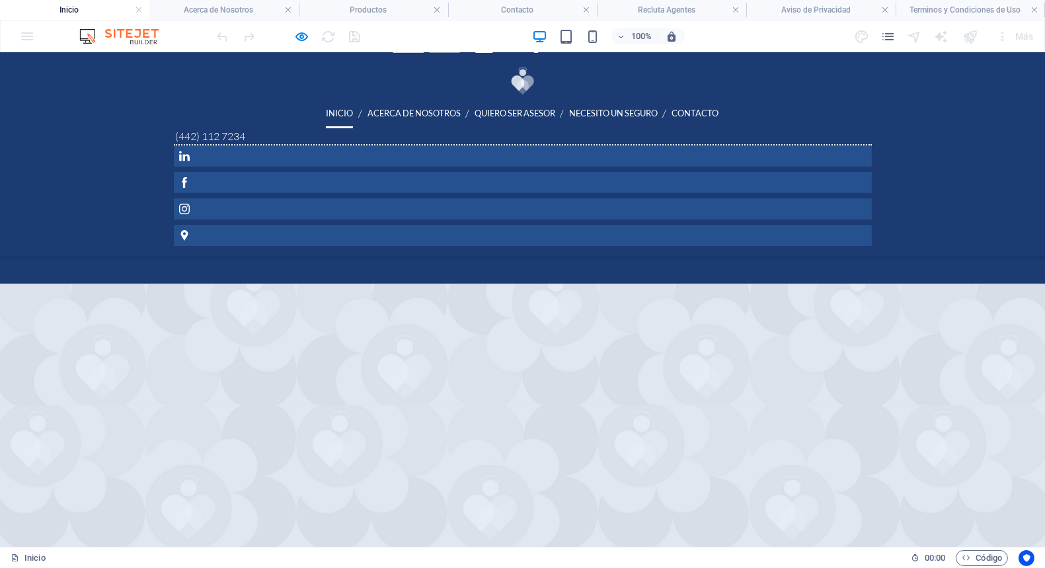
scroll to position [0, 0]
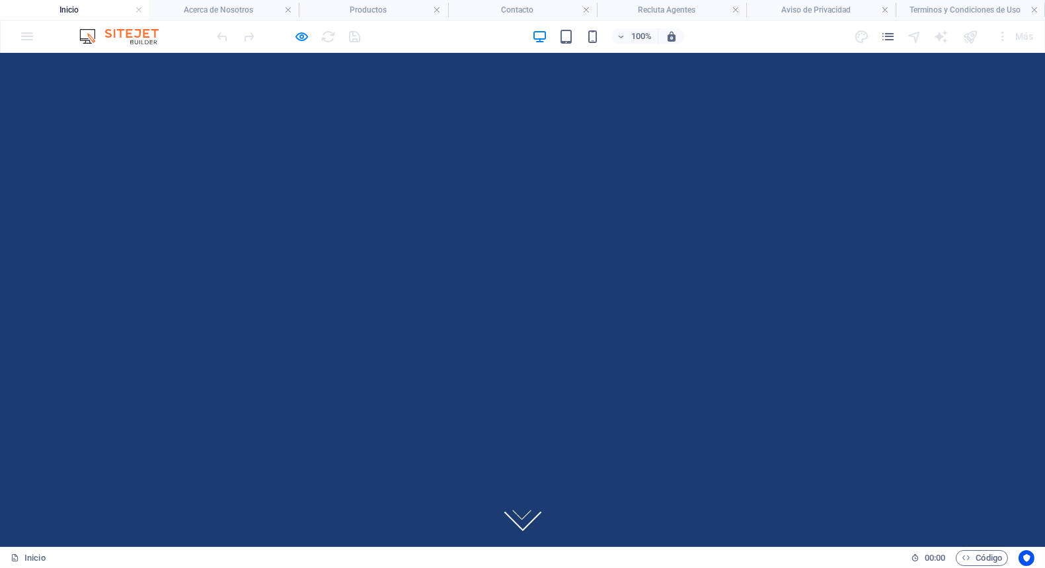
click at [61, 9] on h4 "Inicio" at bounding box center [74, 10] width 149 height 15
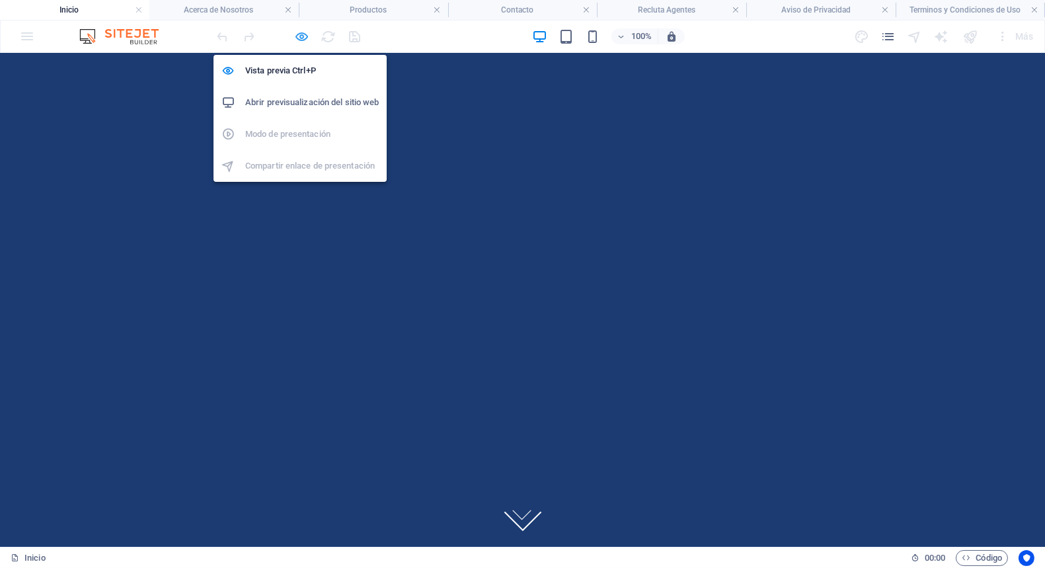
click at [298, 37] on icon "button" at bounding box center [302, 36] width 15 height 15
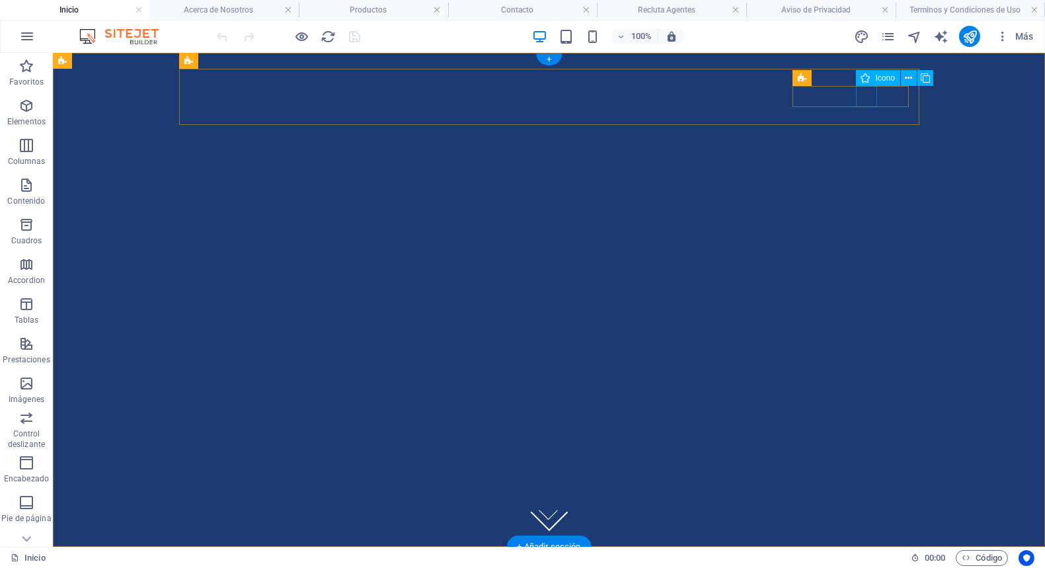
select select "xMidYMid"
select select "px"
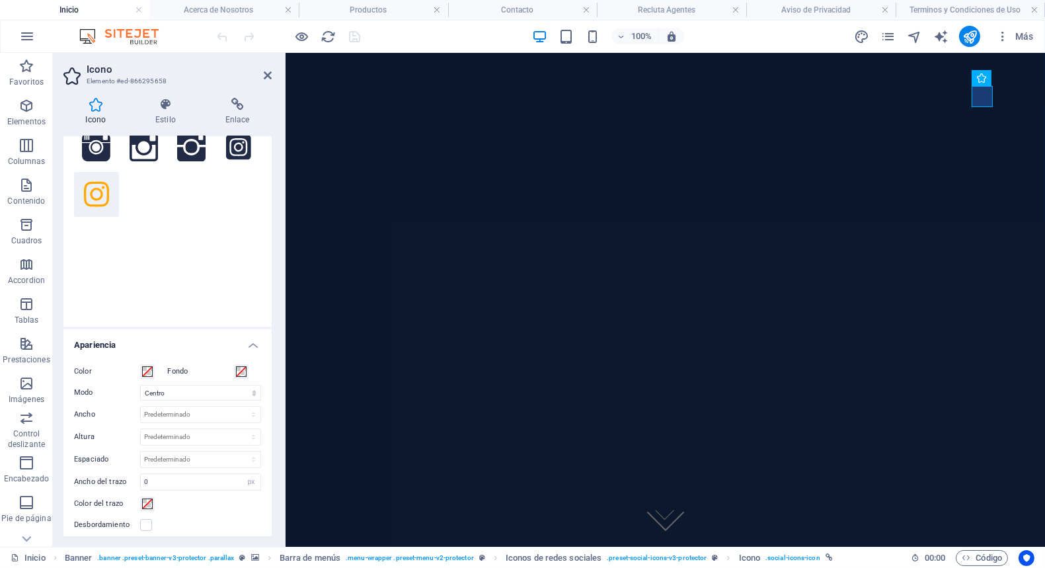
scroll to position [291, 0]
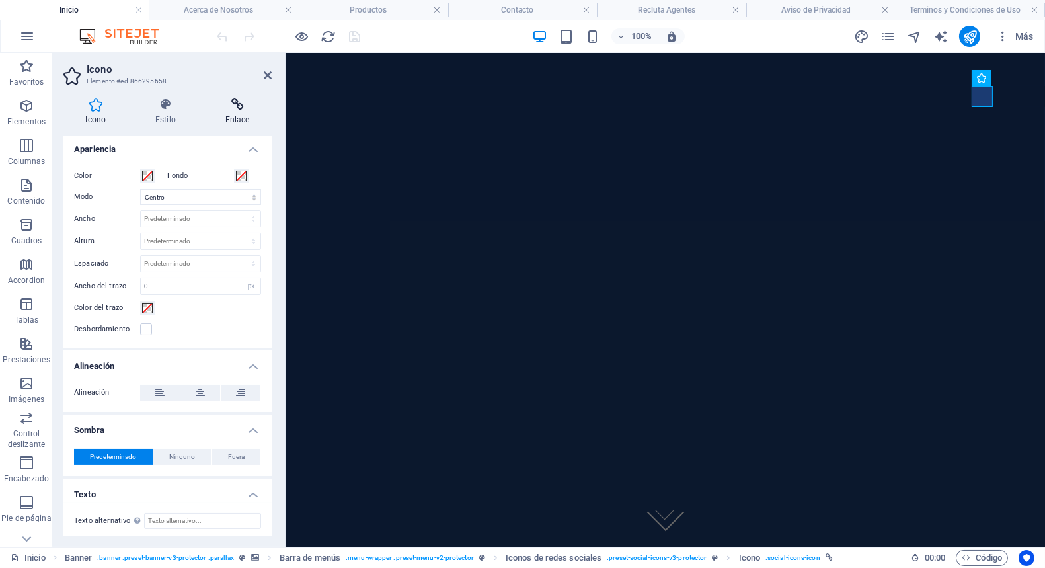
click at [235, 113] on h4 "Enlace" at bounding box center [237, 112] width 69 height 28
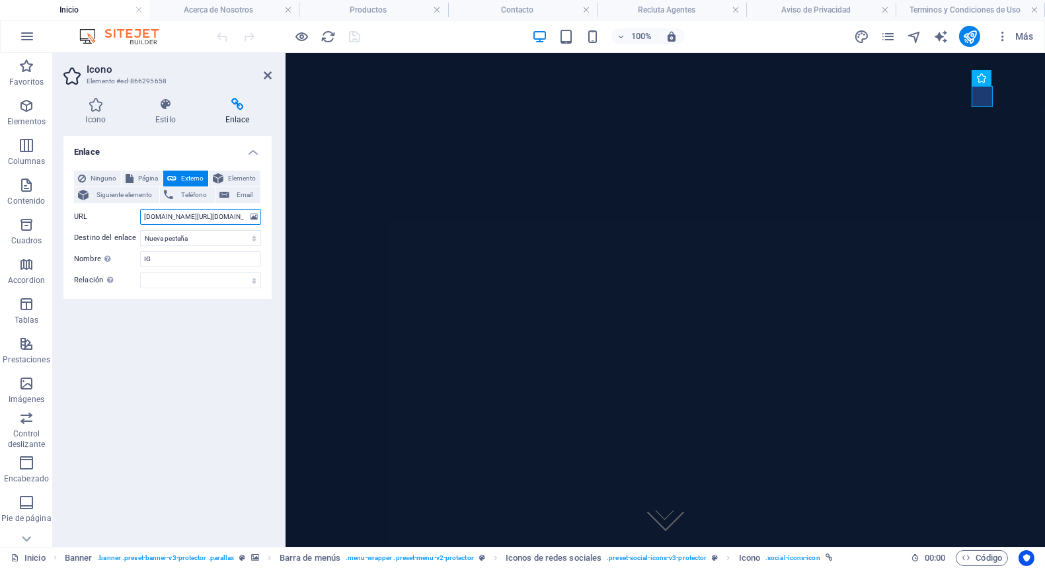
click at [211, 215] on input "www.instagram.com/gcp.seguros" at bounding box center [200, 217] width 121 height 16
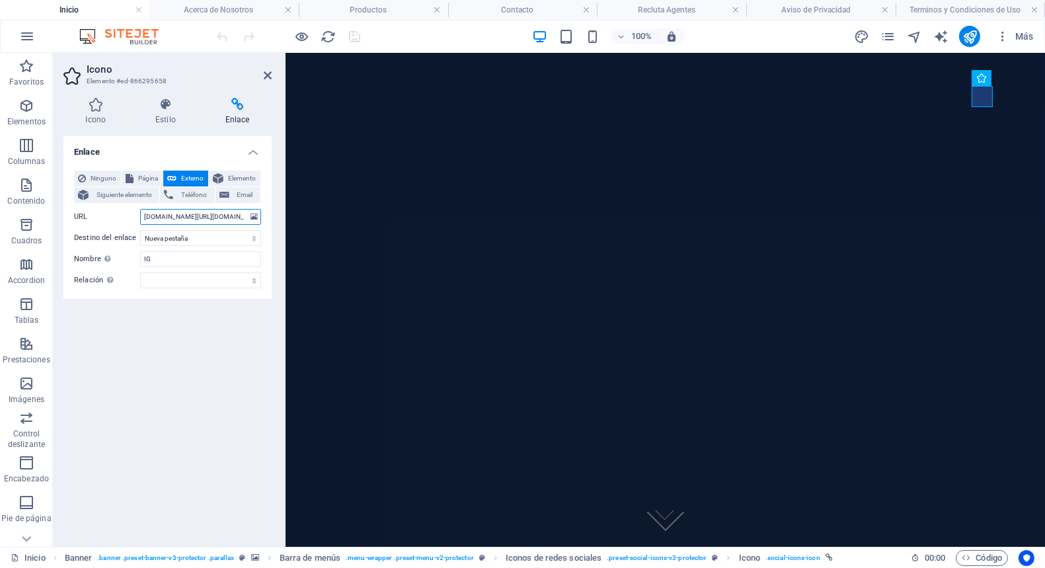
click at [211, 215] on input "www.instagram.com/gcp.seguros" at bounding box center [200, 217] width 121 height 16
paste input "https://"
type input "https://www.instagram.com/gcp.seguros"
click at [270, 72] on icon at bounding box center [268, 75] width 8 height 11
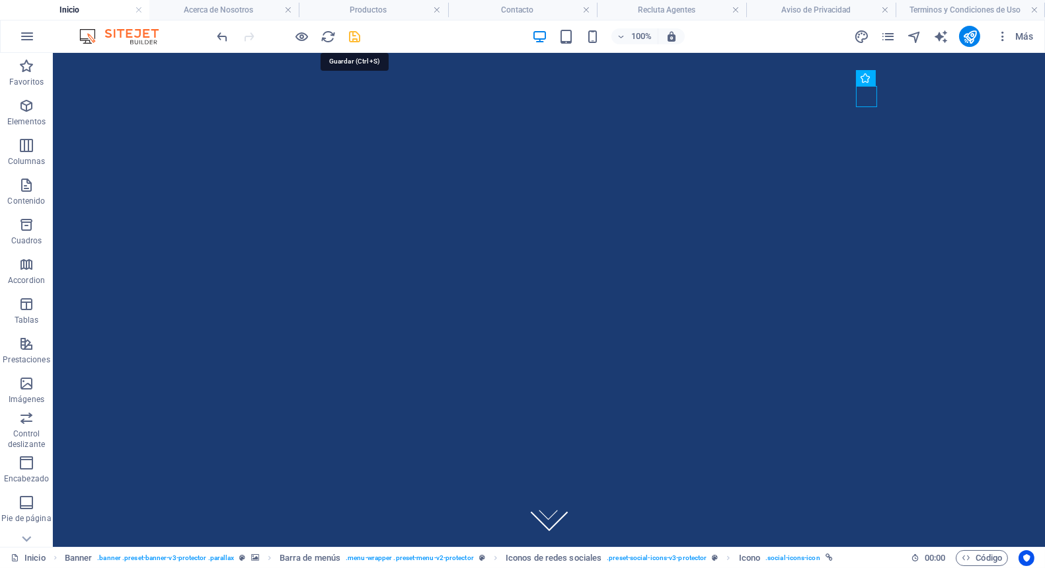
click at [354, 35] on icon "save" at bounding box center [355, 36] width 15 height 15
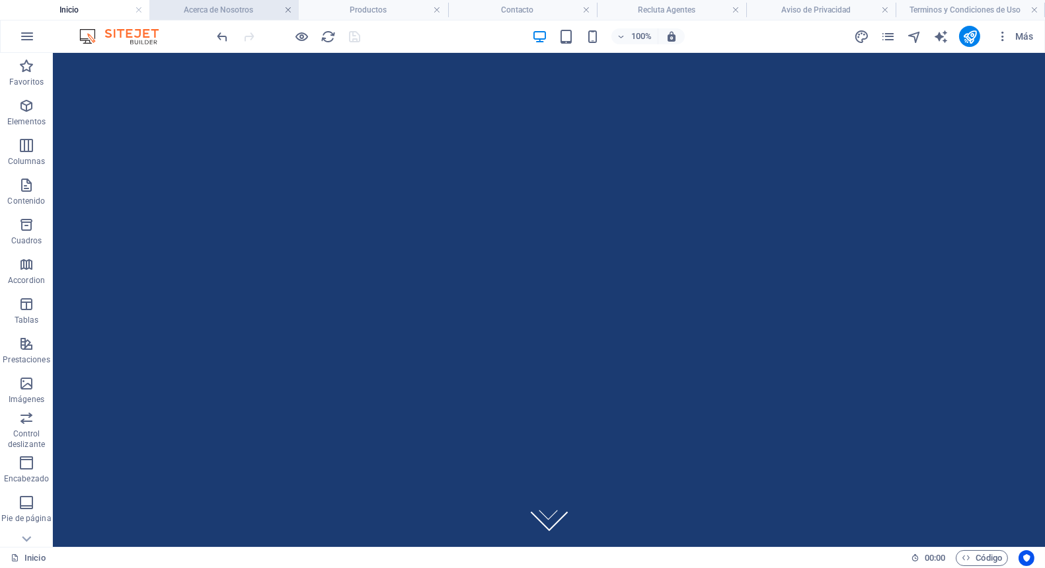
click at [284, 11] on link at bounding box center [288, 10] width 8 height 13
click at [339, 11] on link at bounding box center [338, 10] width 8 height 13
click at [339, 11] on link at bounding box center [341, 10] width 8 height 13
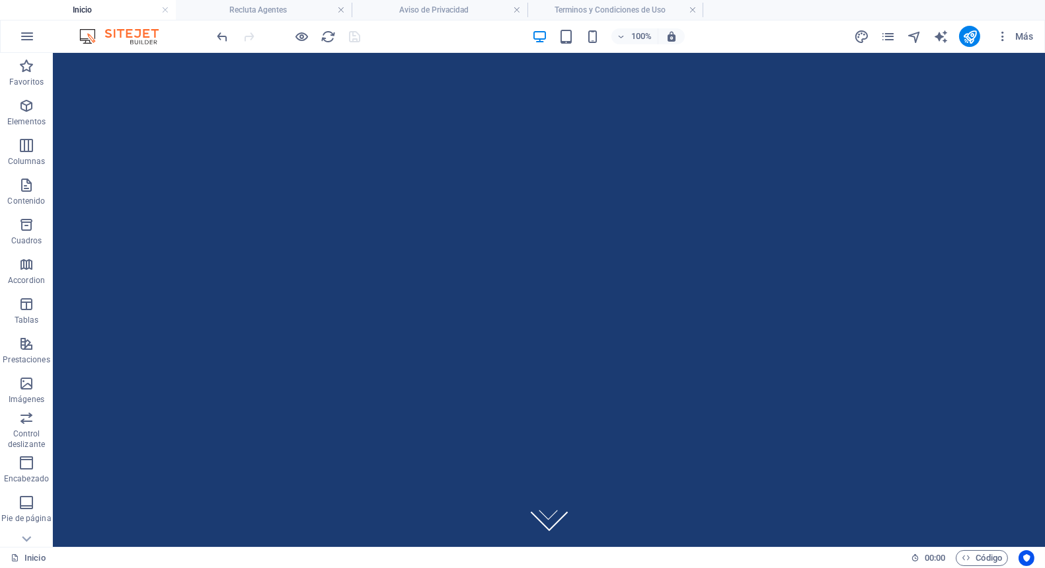
click at [339, 11] on link at bounding box center [341, 10] width 8 height 13
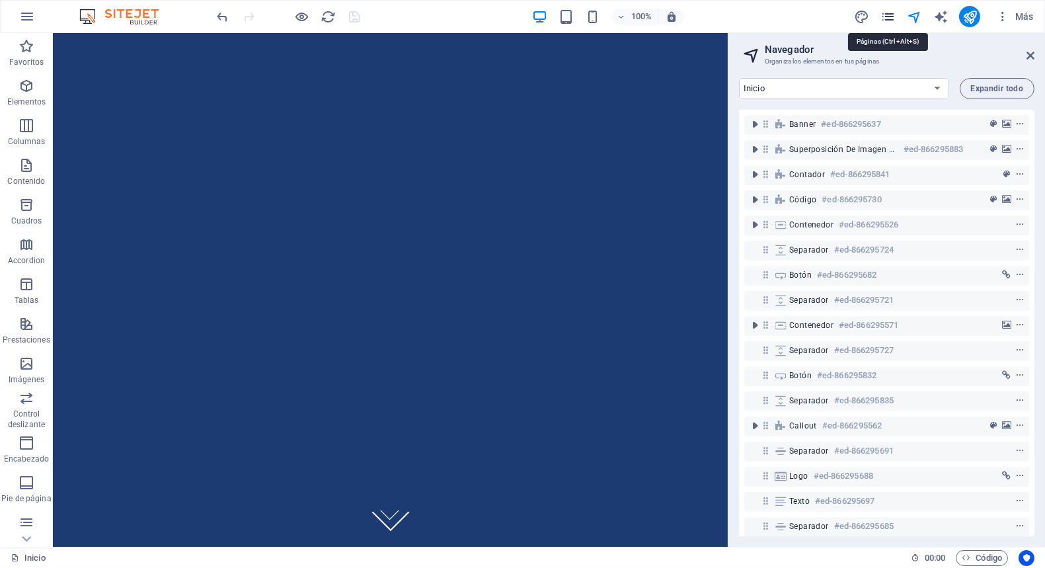
click at [890, 11] on icon "pages" at bounding box center [887, 16] width 15 height 15
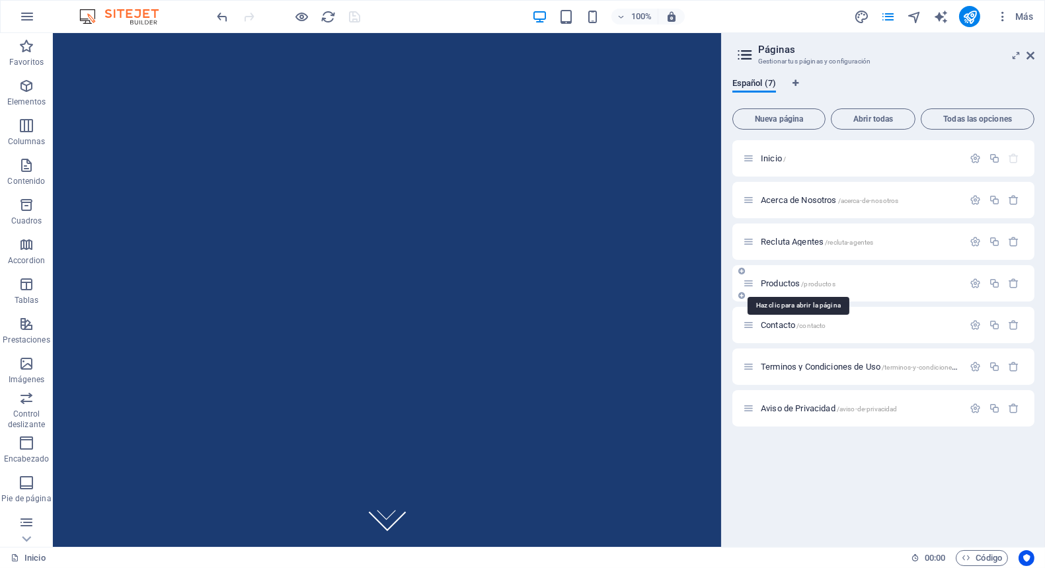
click at [802, 282] on span "/productos" at bounding box center [818, 283] width 34 height 7
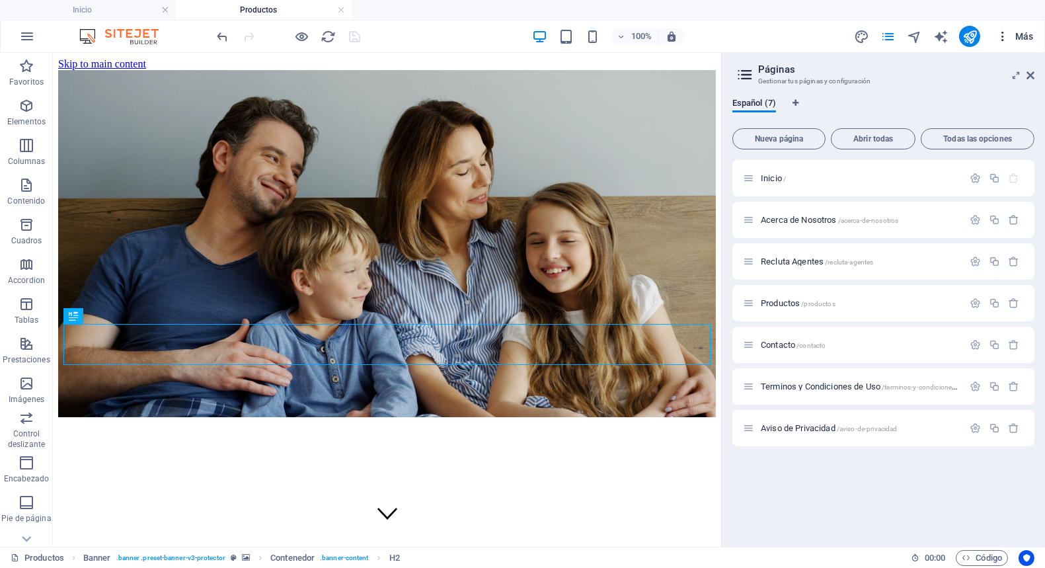
scroll to position [0, 0]
click at [1031, 71] on icon at bounding box center [1030, 75] width 8 height 11
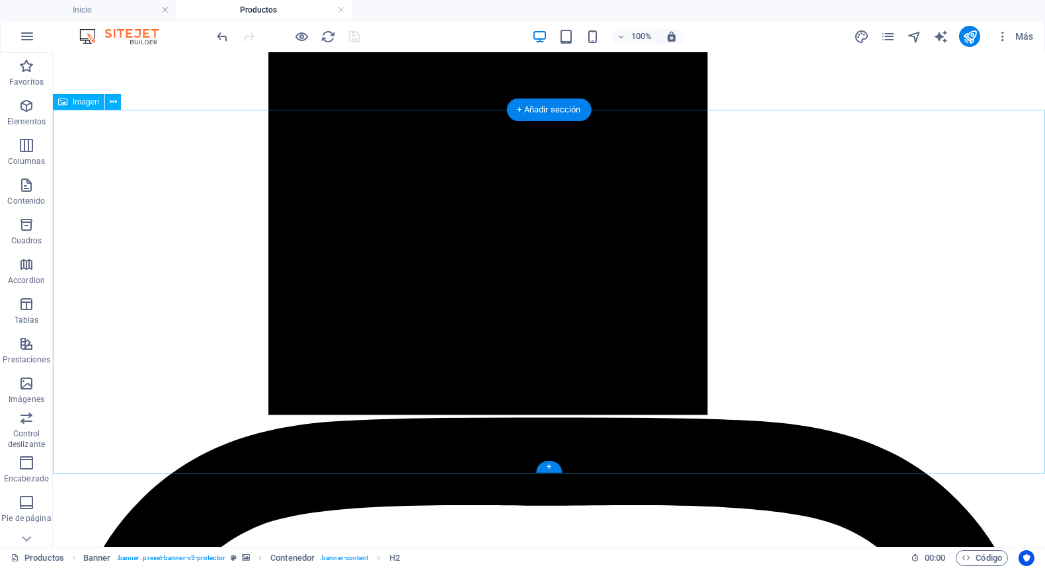
scroll to position [3336, 0]
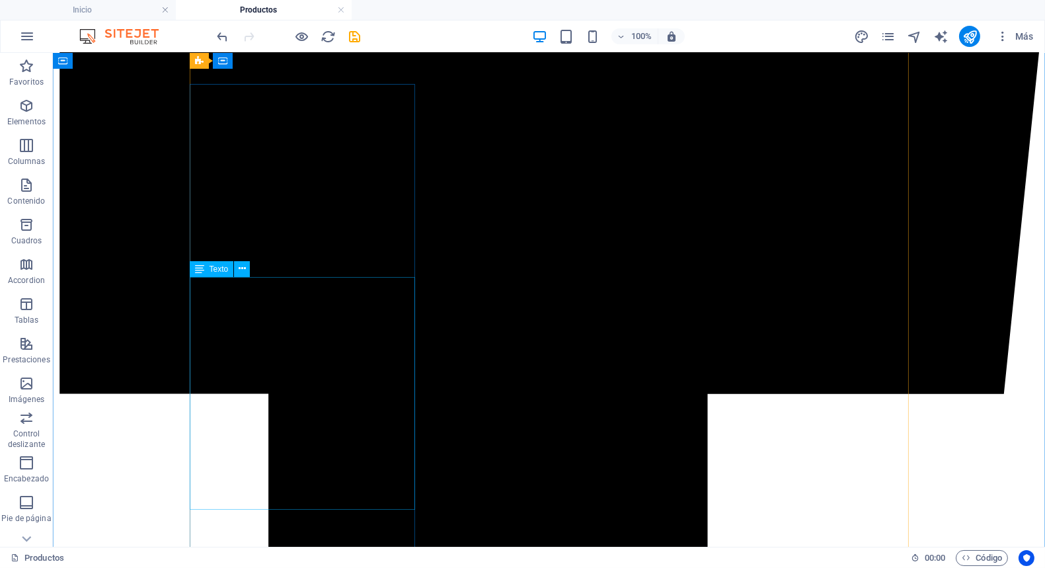
scroll to position [1950, 0]
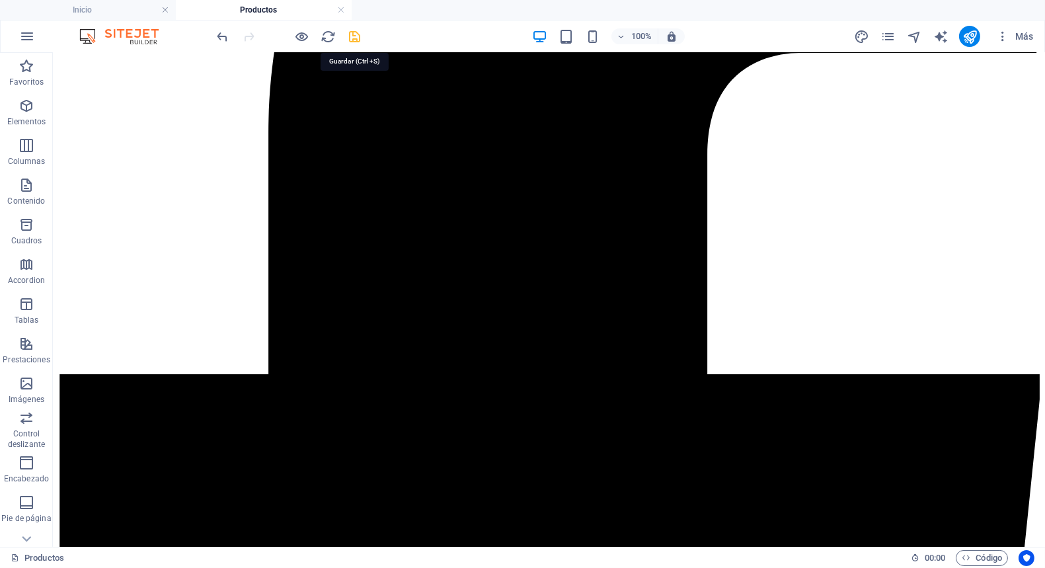
click at [359, 34] on icon "save" at bounding box center [355, 36] width 15 height 15
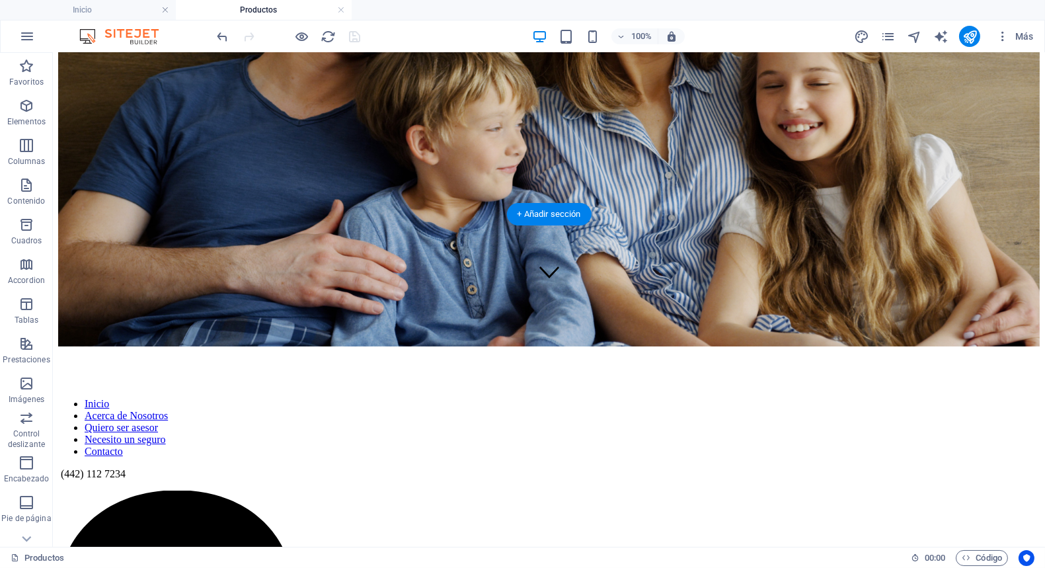
scroll to position [0, 0]
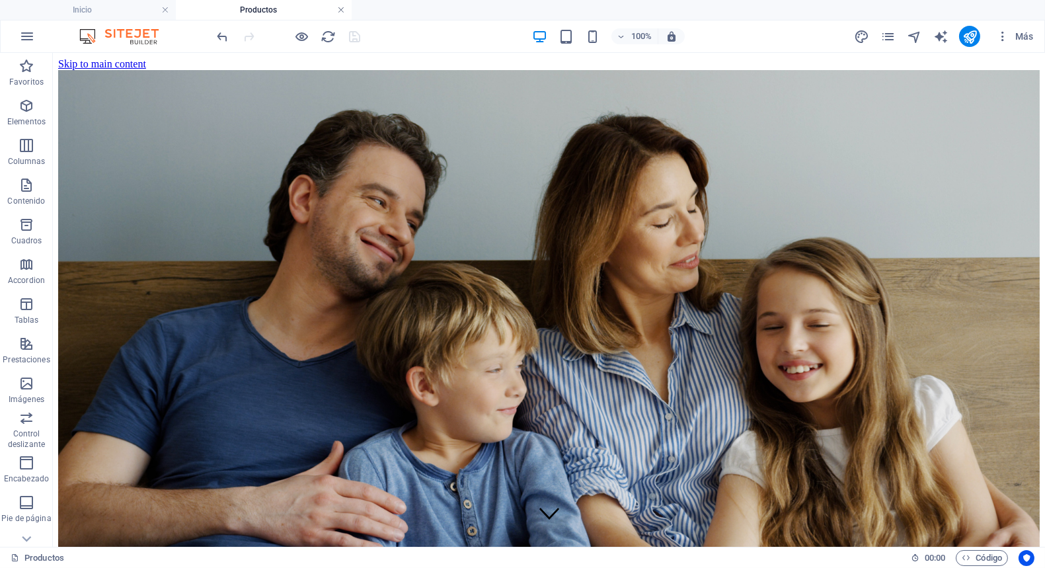
click at [340, 8] on link at bounding box center [341, 10] width 8 height 13
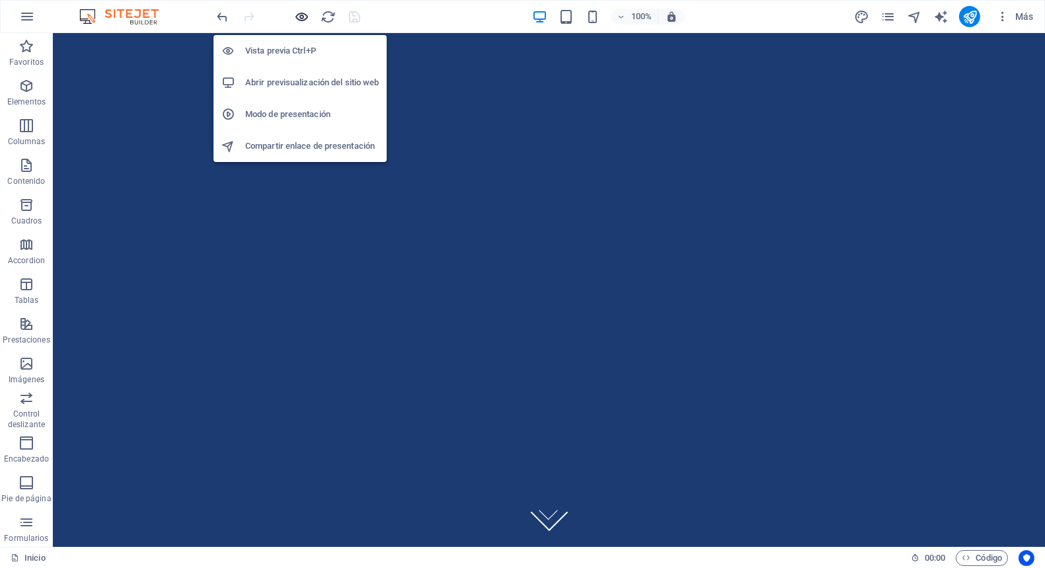
click at [299, 17] on icon "button" at bounding box center [302, 16] width 15 height 15
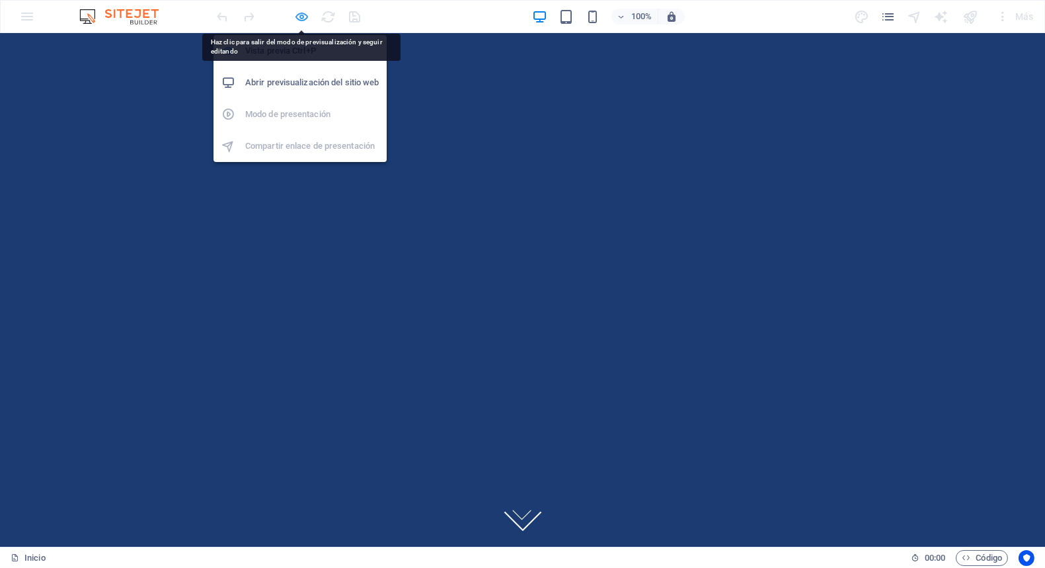
click at [301, 18] on icon "button" at bounding box center [302, 16] width 15 height 15
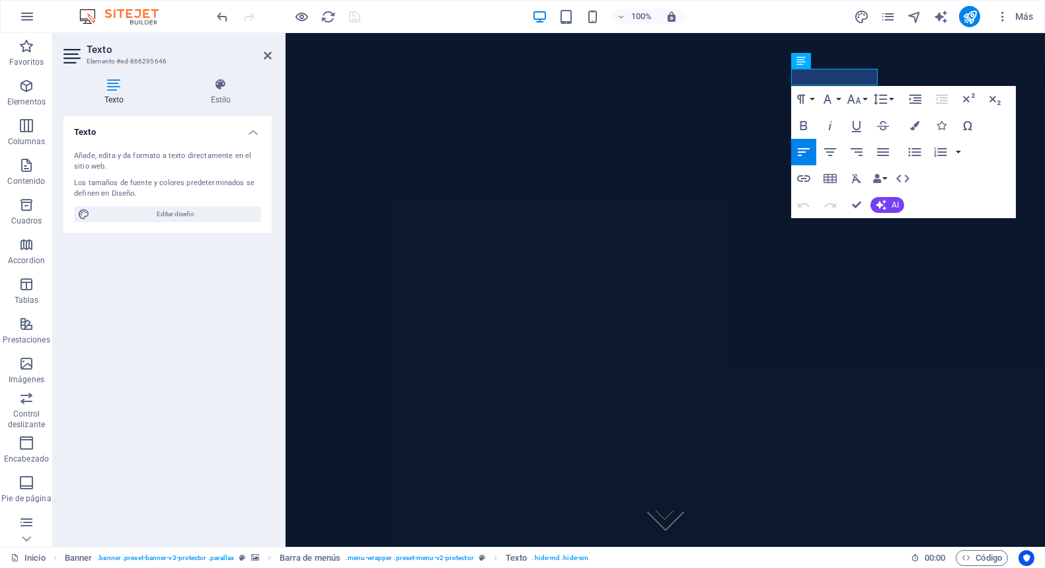
click at [207, 377] on div "Texto Añade, edita y da formato a texto directamente en el sitio web. Los tamañ…" at bounding box center [167, 326] width 208 height 420
click at [223, 94] on h4 "Estilo" at bounding box center [221, 92] width 102 height 28
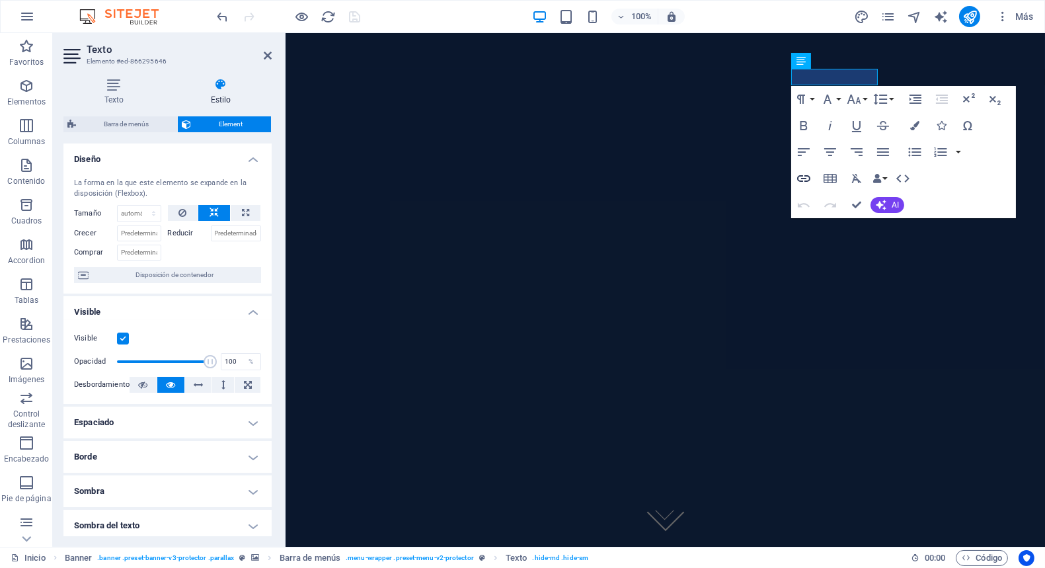
click at [808, 175] on icon "button" at bounding box center [803, 178] width 13 height 7
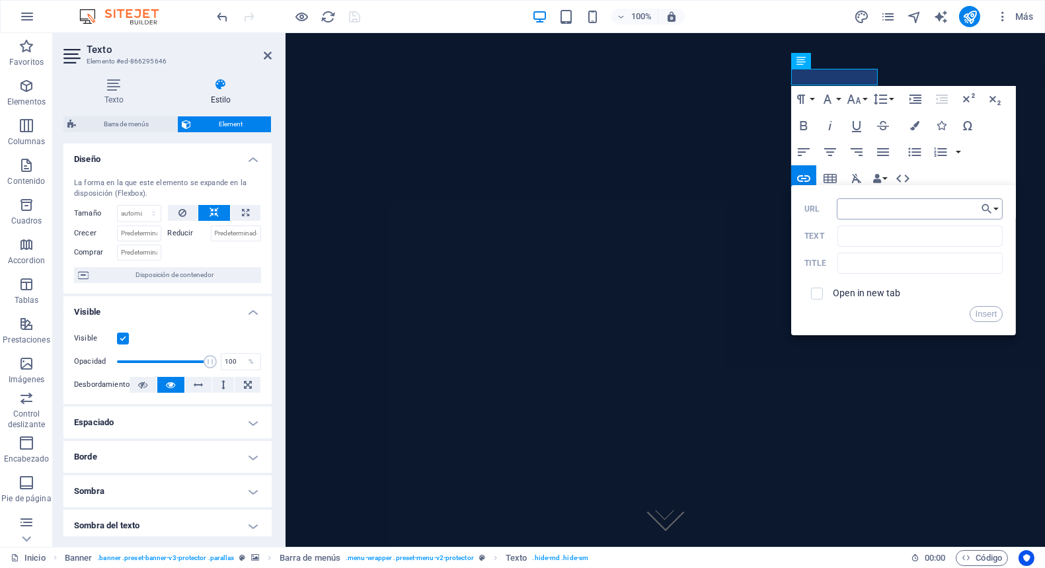
click at [886, 218] on input "URL" at bounding box center [920, 208] width 167 height 21
click at [991, 207] on icon "button" at bounding box center [986, 209] width 13 height 16
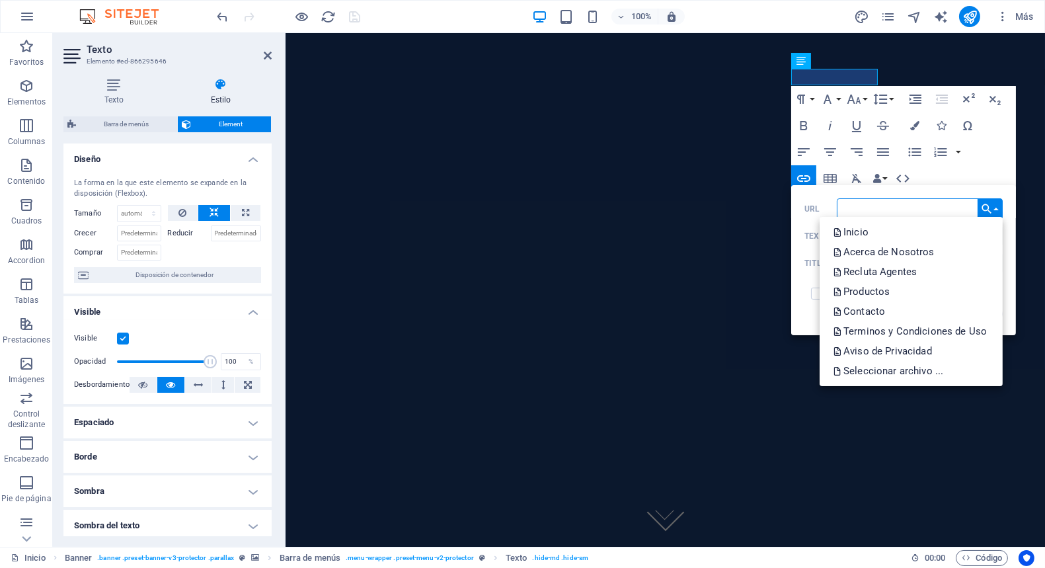
click at [927, 202] on input "URL" at bounding box center [920, 208] width 167 height 21
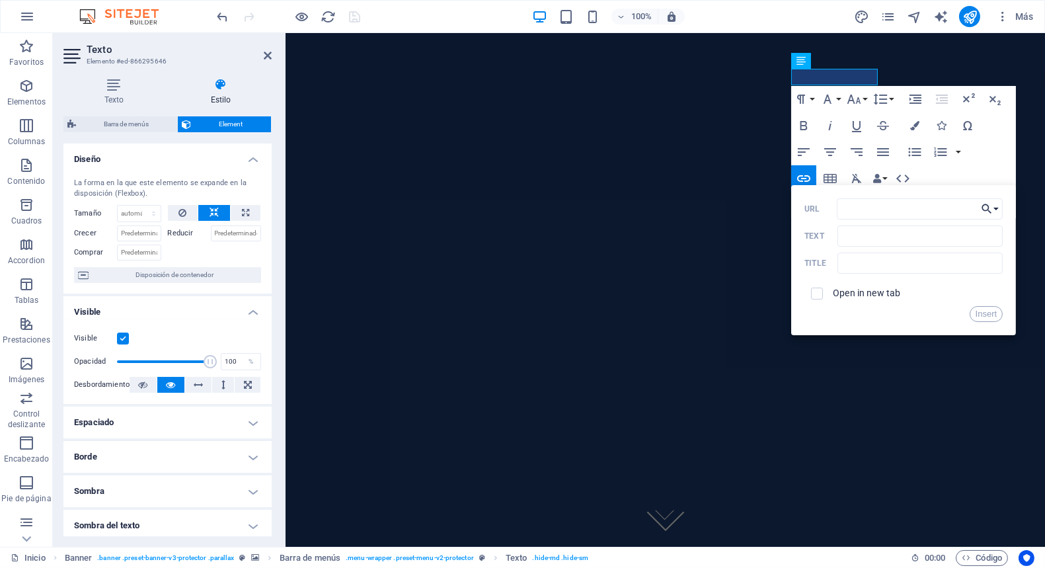
click at [993, 213] on icon "button" at bounding box center [986, 209] width 13 height 16
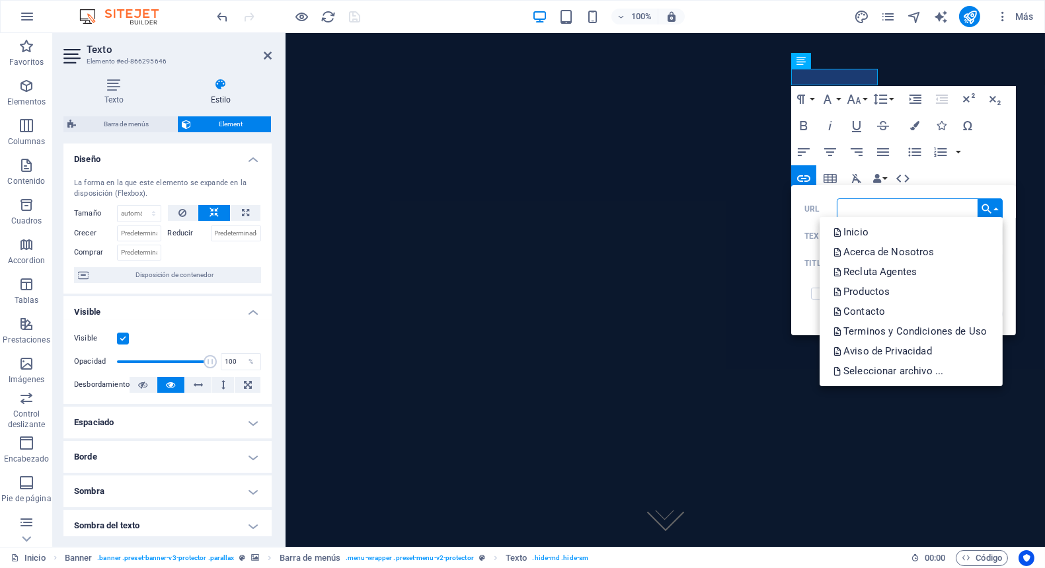
click at [948, 206] on input "URL" at bounding box center [920, 208] width 167 height 21
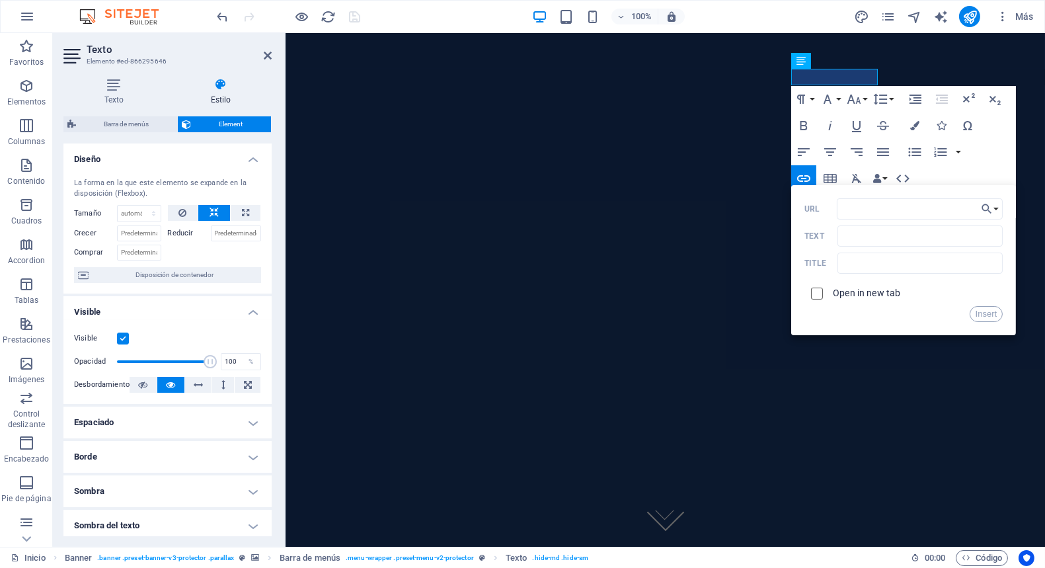
click at [819, 297] on input "checkbox" at bounding box center [815, 292] width 12 height 12
checkbox input "true"
click at [890, 208] on input "URL" at bounding box center [920, 208] width 167 height 21
click at [882, 210] on input "URL" at bounding box center [920, 208] width 167 height 21
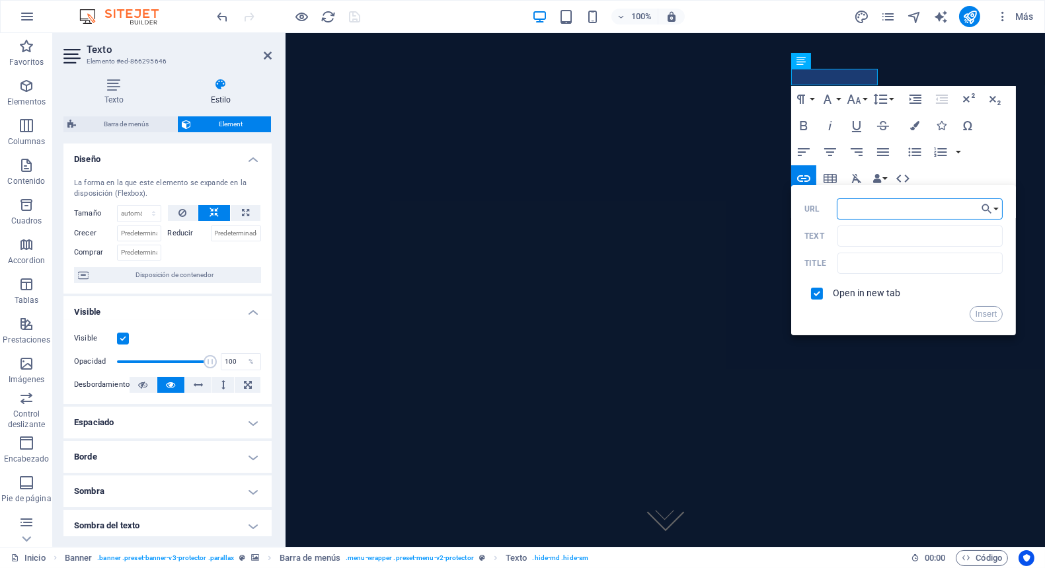
paste input "https://wa.link/5kvo8n"
type input "https://wa.link/5kvo8n"
click at [986, 315] on button "Insert" at bounding box center [987, 314] width 34 height 16
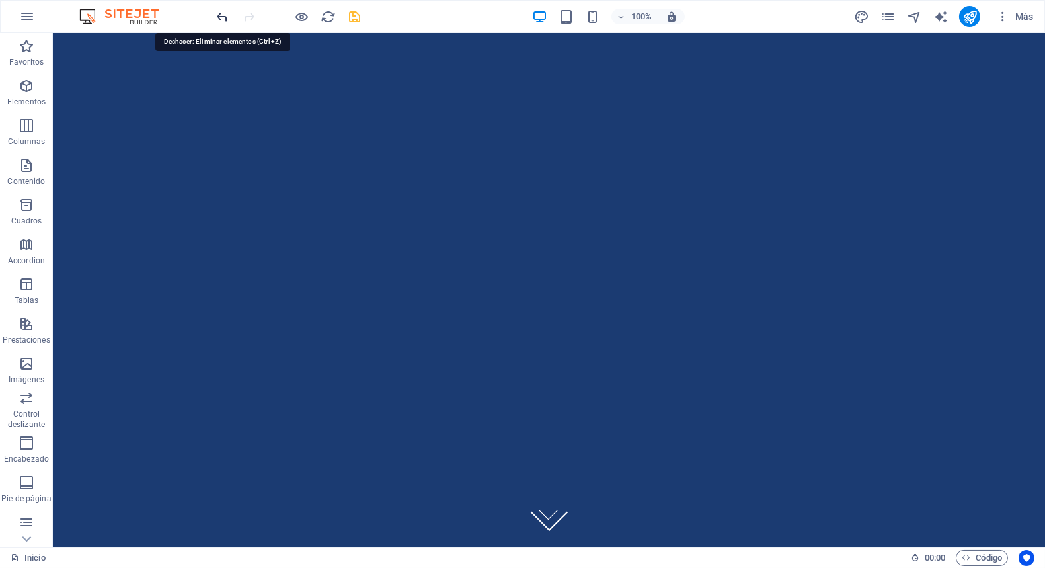
click at [224, 9] on icon "undo" at bounding box center [222, 16] width 15 height 15
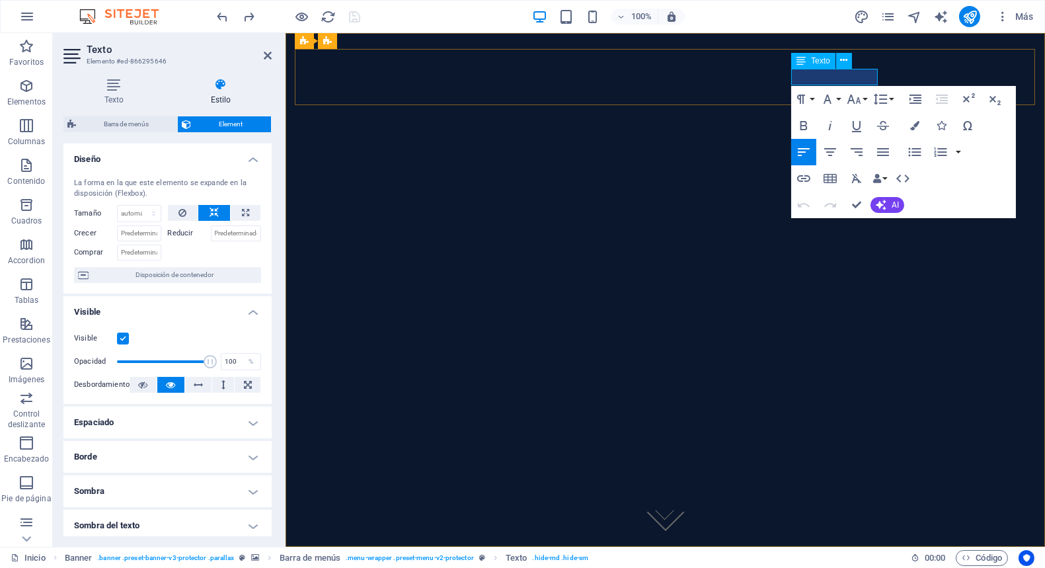
click at [802, 180] on icon "button" at bounding box center [803, 178] width 13 height 7
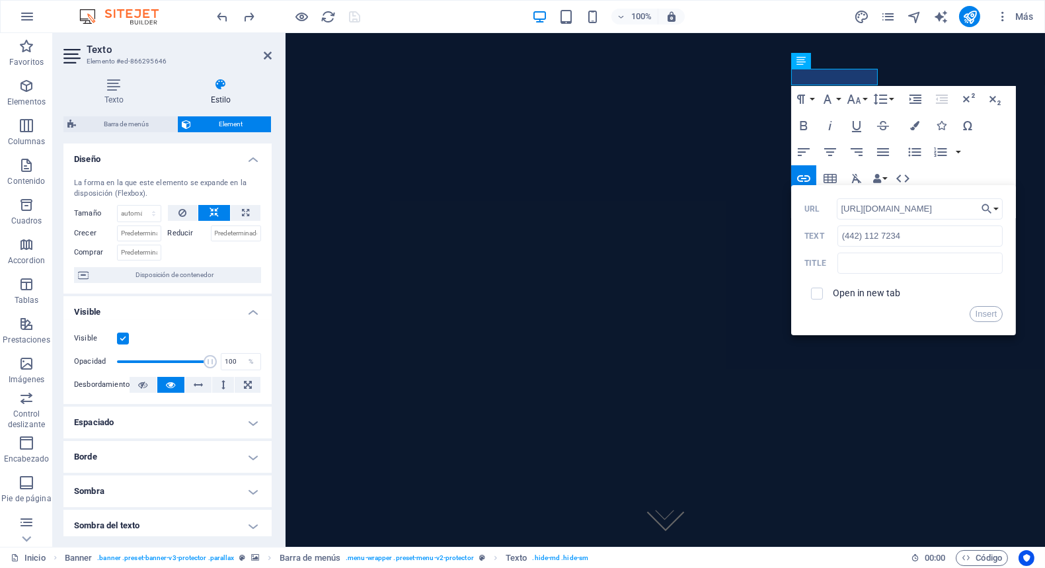
type input "https://wa.link/5kvo8n"
click at [837, 294] on label "Open in new tab" at bounding box center [866, 292] width 67 height 11
click at [993, 313] on button "Insert" at bounding box center [987, 314] width 34 height 16
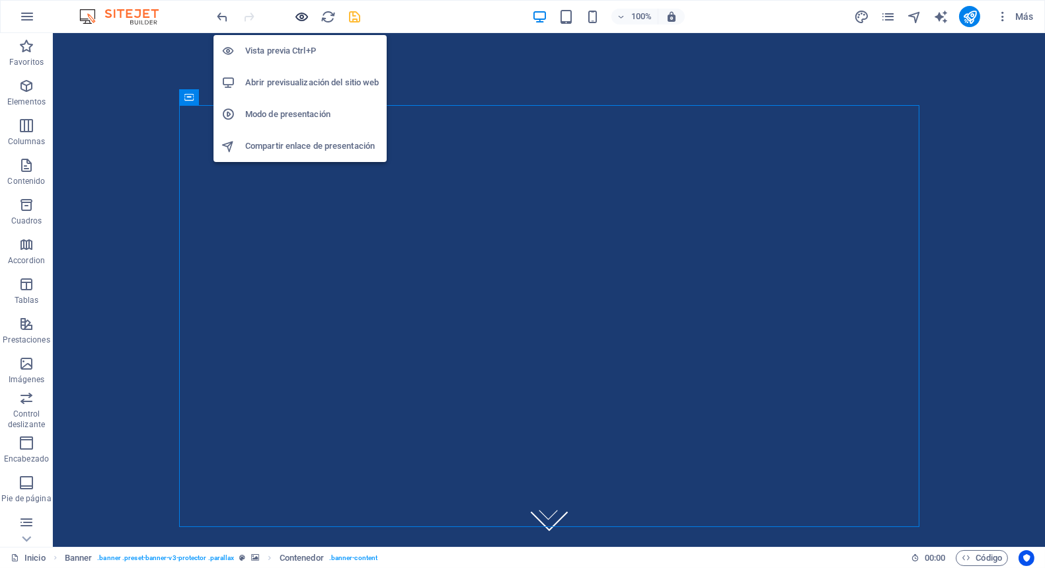
click at [300, 16] on icon "button" at bounding box center [302, 16] width 15 height 15
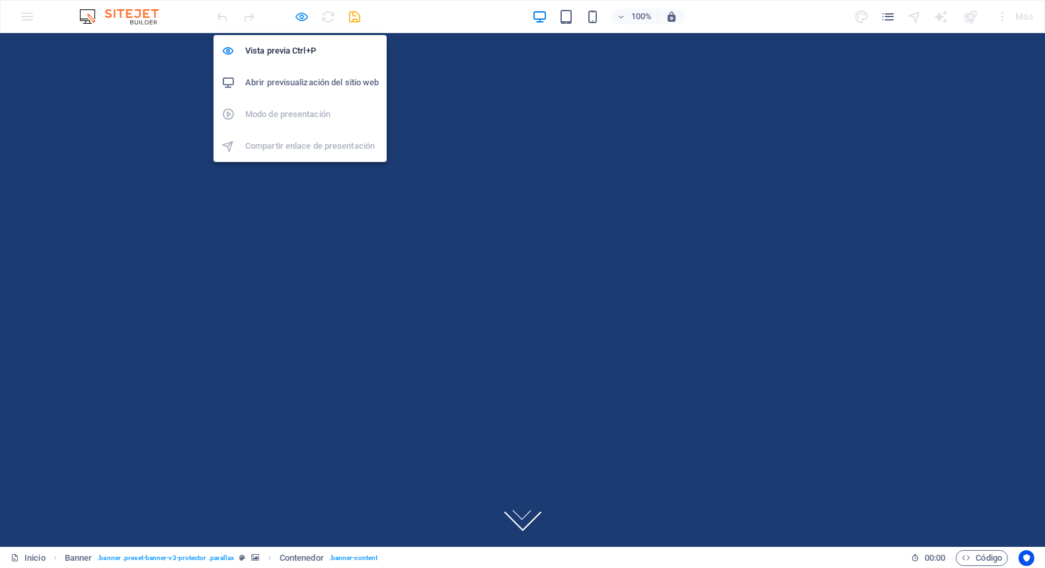
click at [305, 13] on icon "button" at bounding box center [302, 16] width 15 height 15
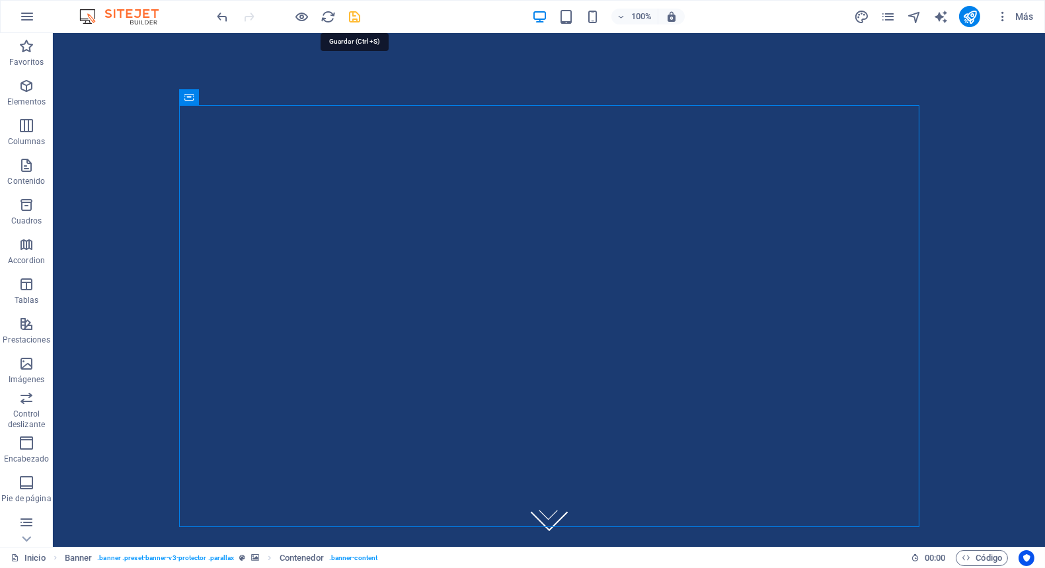
click at [354, 21] on icon "save" at bounding box center [355, 16] width 15 height 15
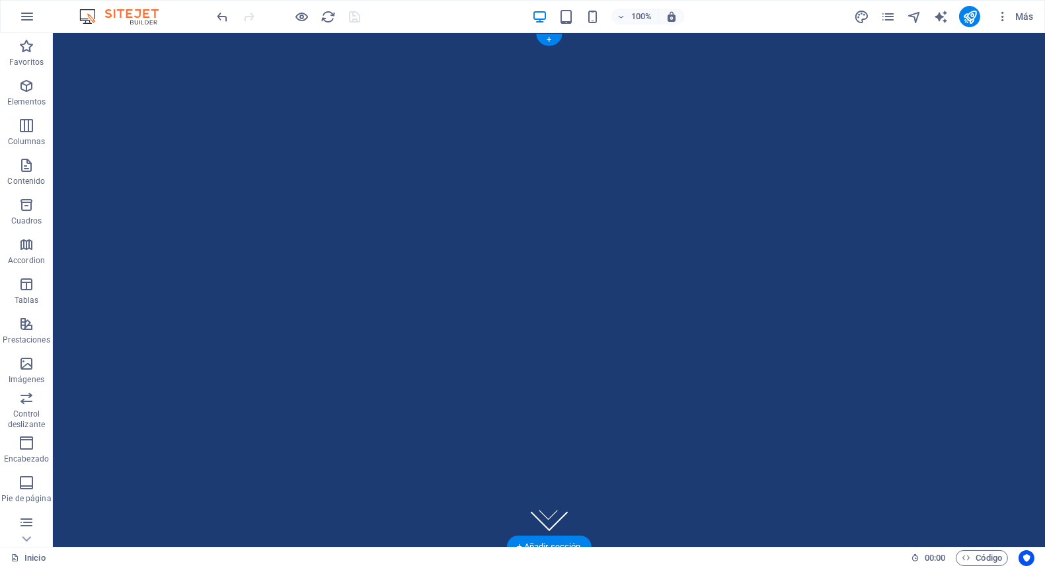
click at [93, 189] on figure at bounding box center [549, 289] width 992 height 513
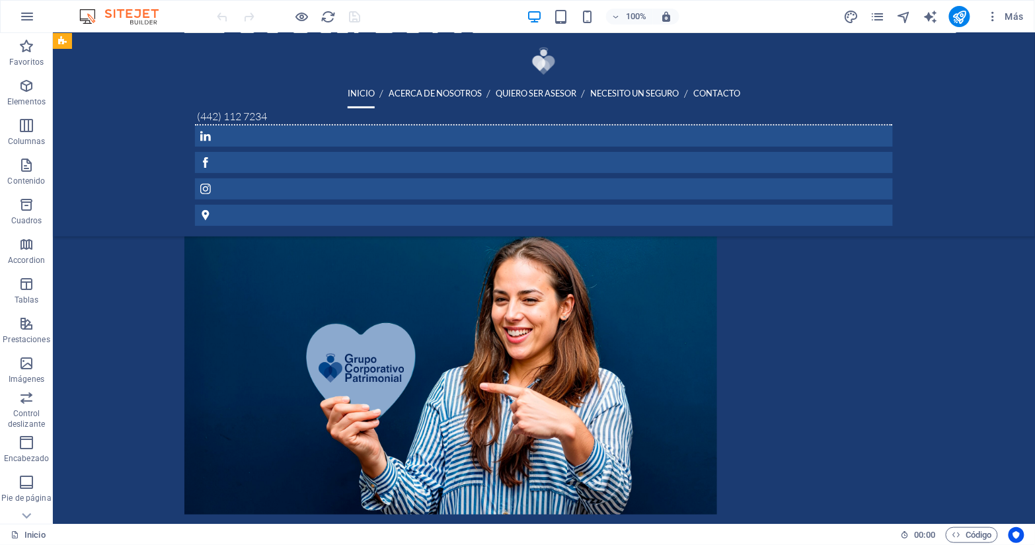
scroll to position [1395, 0]
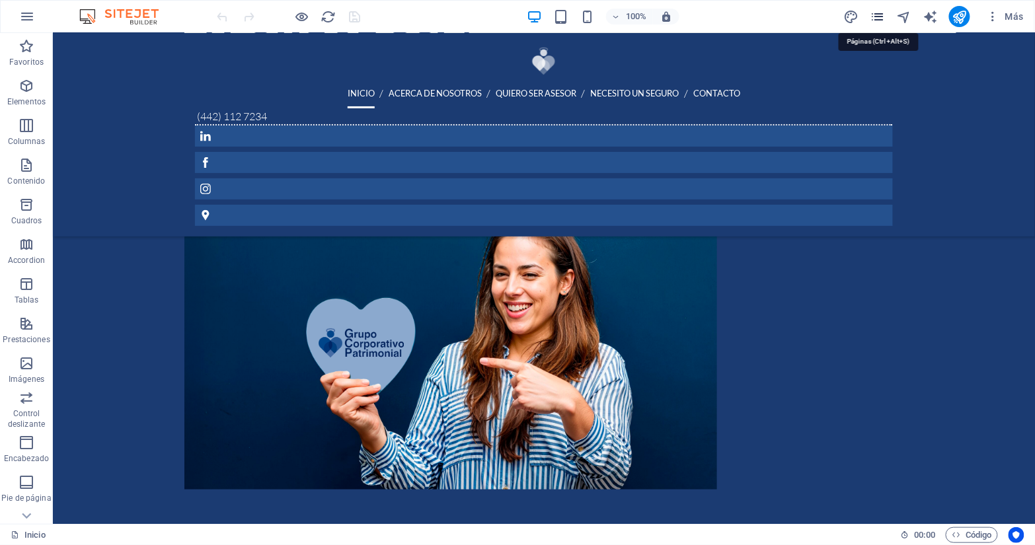
click at [0, 0] on icon "pages" at bounding box center [0, 0] width 0 height 0
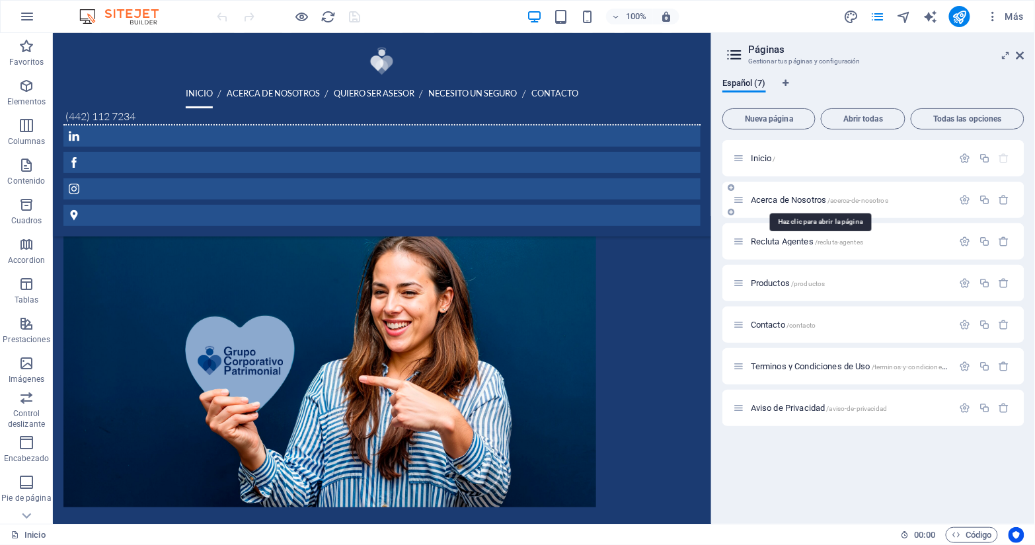
click at [796, 200] on span "Acerca de Nosotros /acerca-de-nosotros" at bounding box center [819, 200] width 137 height 10
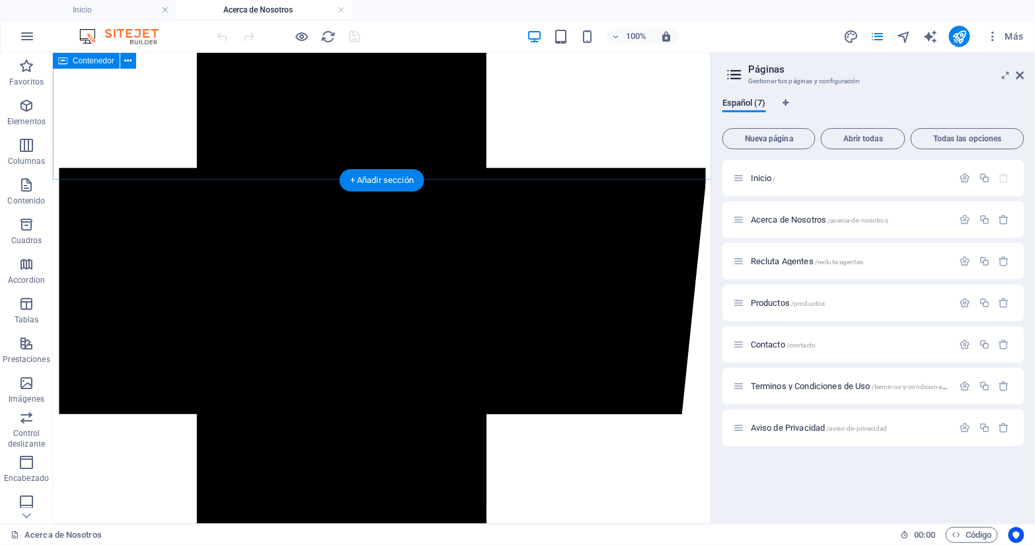
scroll to position [1137, 0]
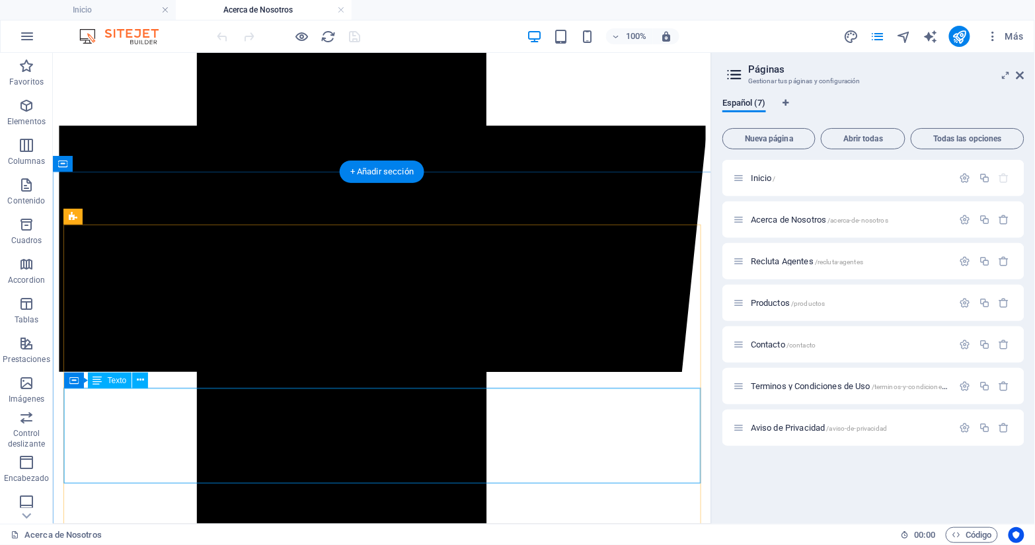
click at [285, 433] on div "Arrastra aquí para reemplazar el contenido existente. Si quieres crear un eleme…" at bounding box center [382, 288] width 658 height 471
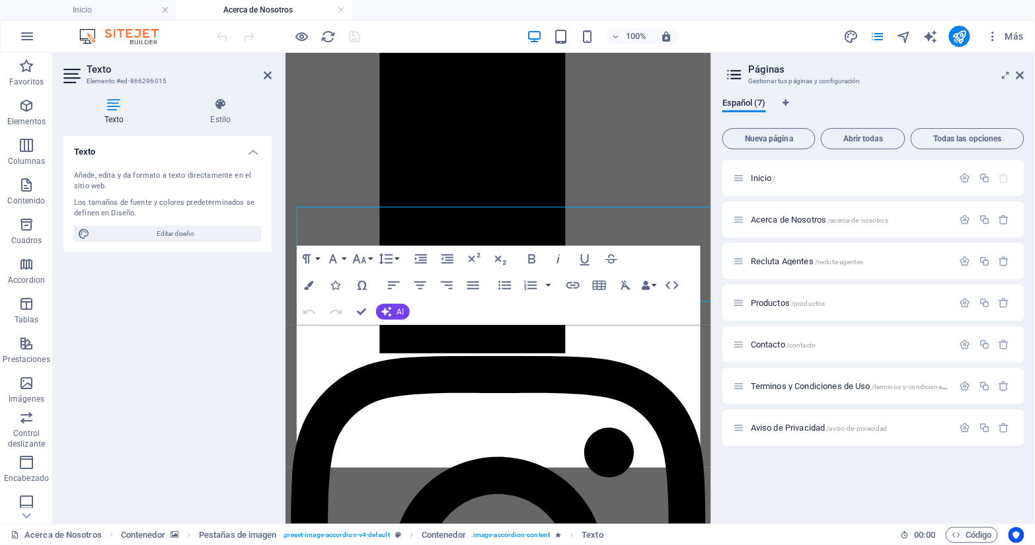
scroll to position [1318, 0]
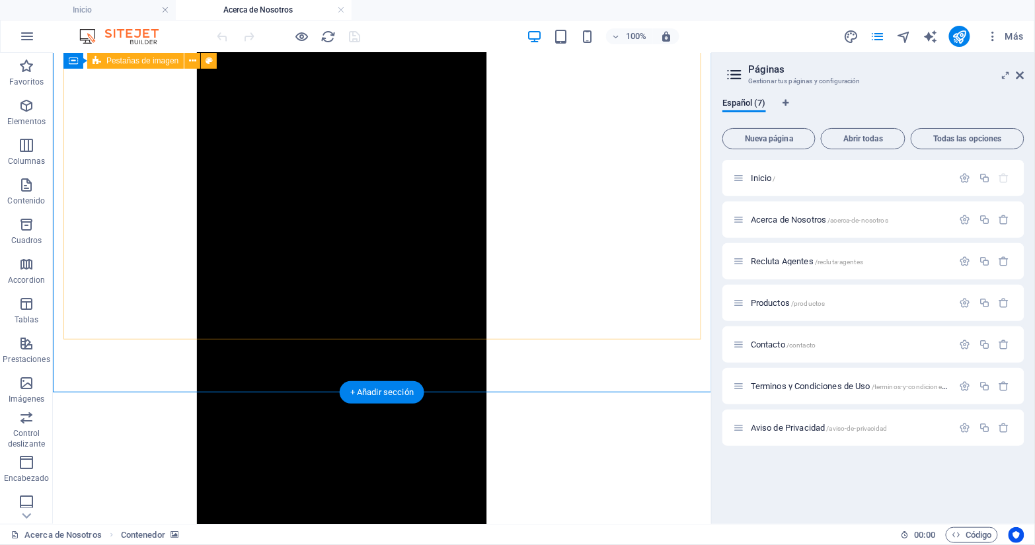
scroll to position [1598, 0]
